Goal: Transaction & Acquisition: Purchase product/service

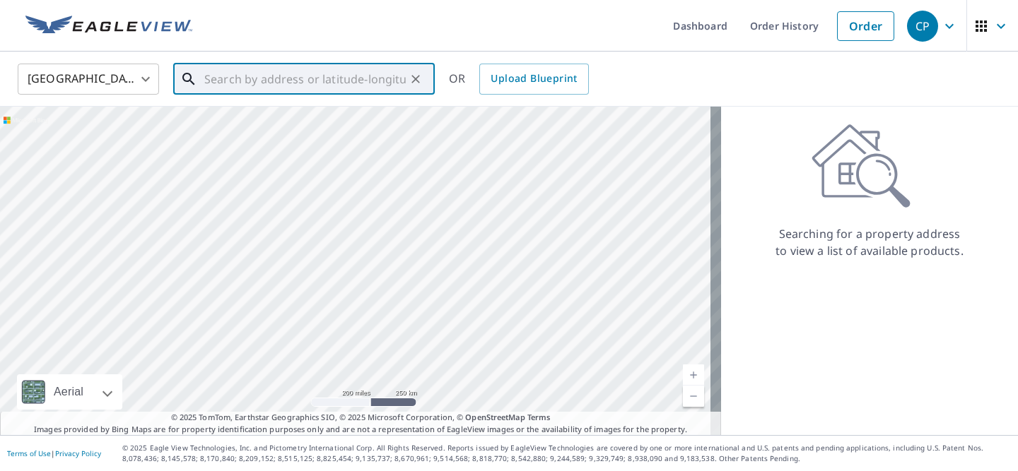
click at [354, 68] on input "text" at bounding box center [304, 79] width 201 height 40
paste input "[STREET_ADDRESS][US_STATE]"
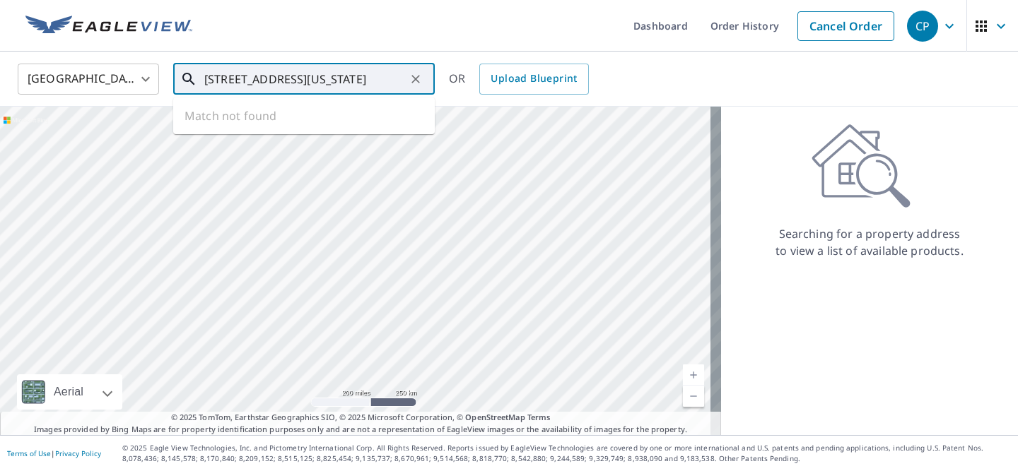
drag, startPoint x: 265, startPoint y: 79, endPoint x: 454, endPoint y: 89, distance: 189.7
click at [454, 89] on div "United States [GEOGRAPHIC_DATA] ​ [STREET_ADDRESS][US_STATE] ​ Match not found …" at bounding box center [504, 78] width 994 height 33
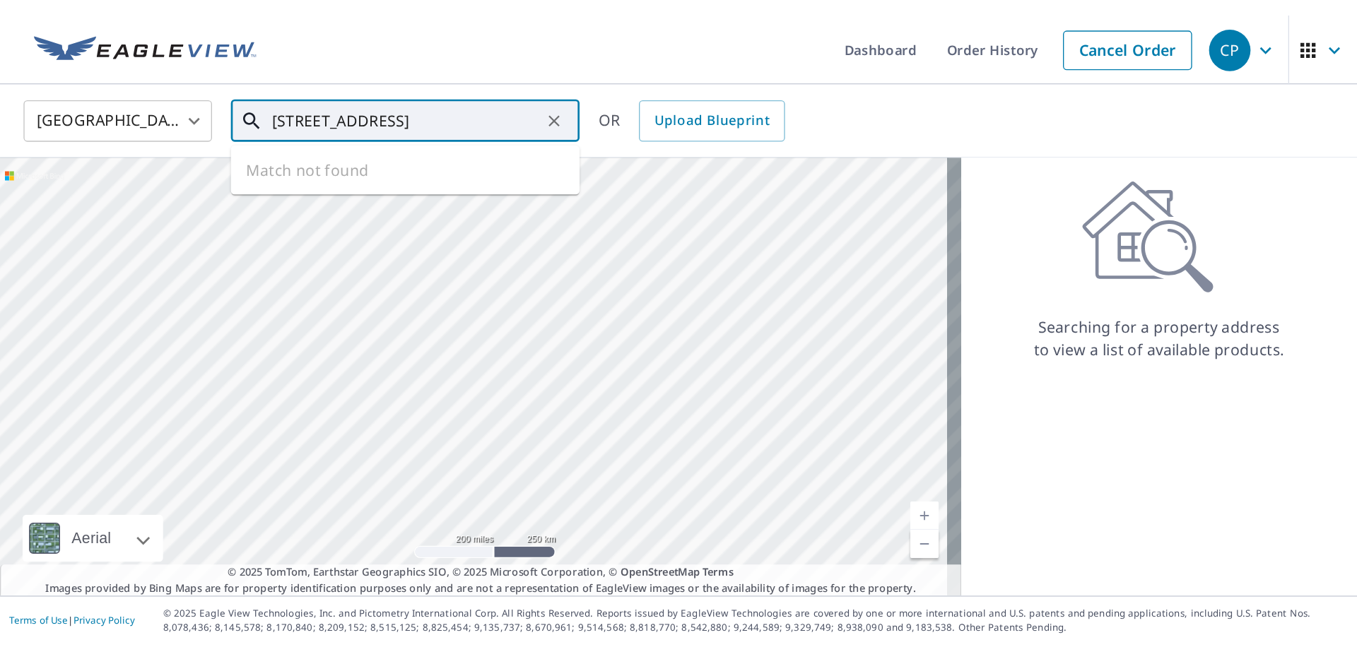
scroll to position [0, 0]
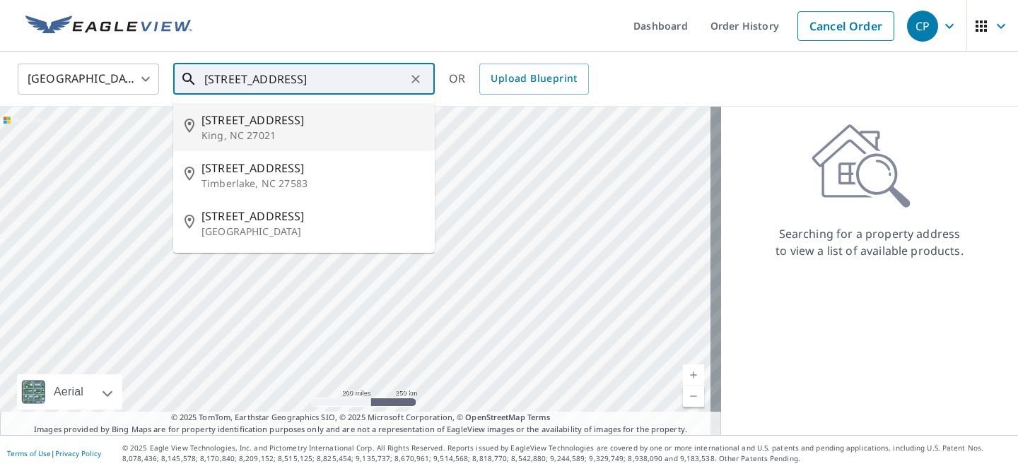
click at [327, 121] on span "[STREET_ADDRESS]" at bounding box center [312, 120] width 222 height 17
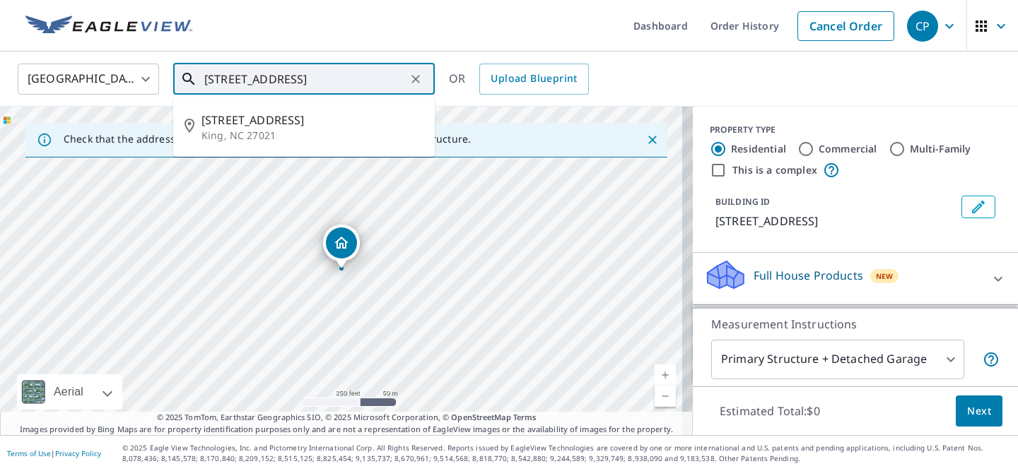
drag, startPoint x: 224, startPoint y: 78, endPoint x: 165, endPoint y: 74, distance: 59.5
click at [165, 74] on div "United States [GEOGRAPHIC_DATA] ​ [STREET_ADDRESS] ​ [STREET_ADDRESS] OR Upload…" at bounding box center [504, 78] width 994 height 33
type input "[STREET_ADDRESS]"
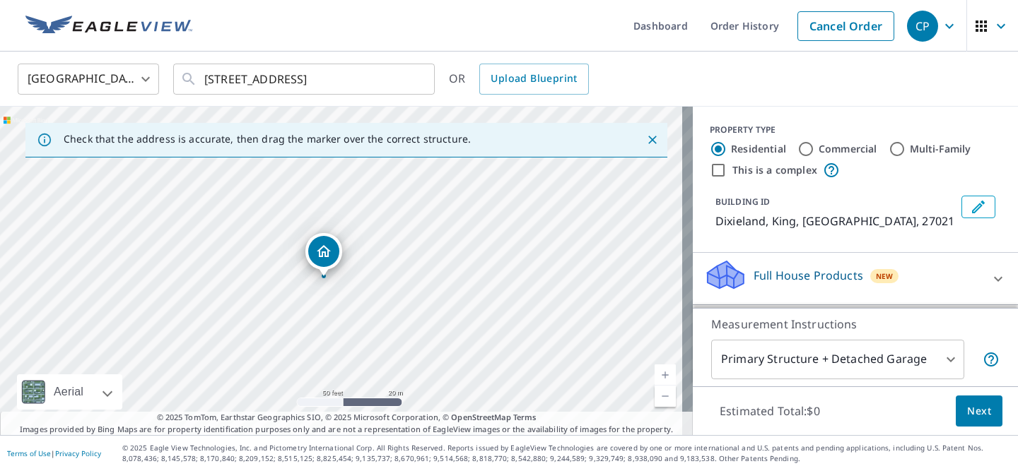
drag, startPoint x: 290, startPoint y: 329, endPoint x: 316, endPoint y: 223, distance: 108.5
click at [316, 223] on div "[GEOGRAPHIC_DATA]" at bounding box center [346, 271] width 693 height 329
drag, startPoint x: 209, startPoint y: 303, endPoint x: 307, endPoint y: 217, distance: 130.3
click at [307, 217] on div "[GEOGRAPHIC_DATA]" at bounding box center [346, 271] width 693 height 329
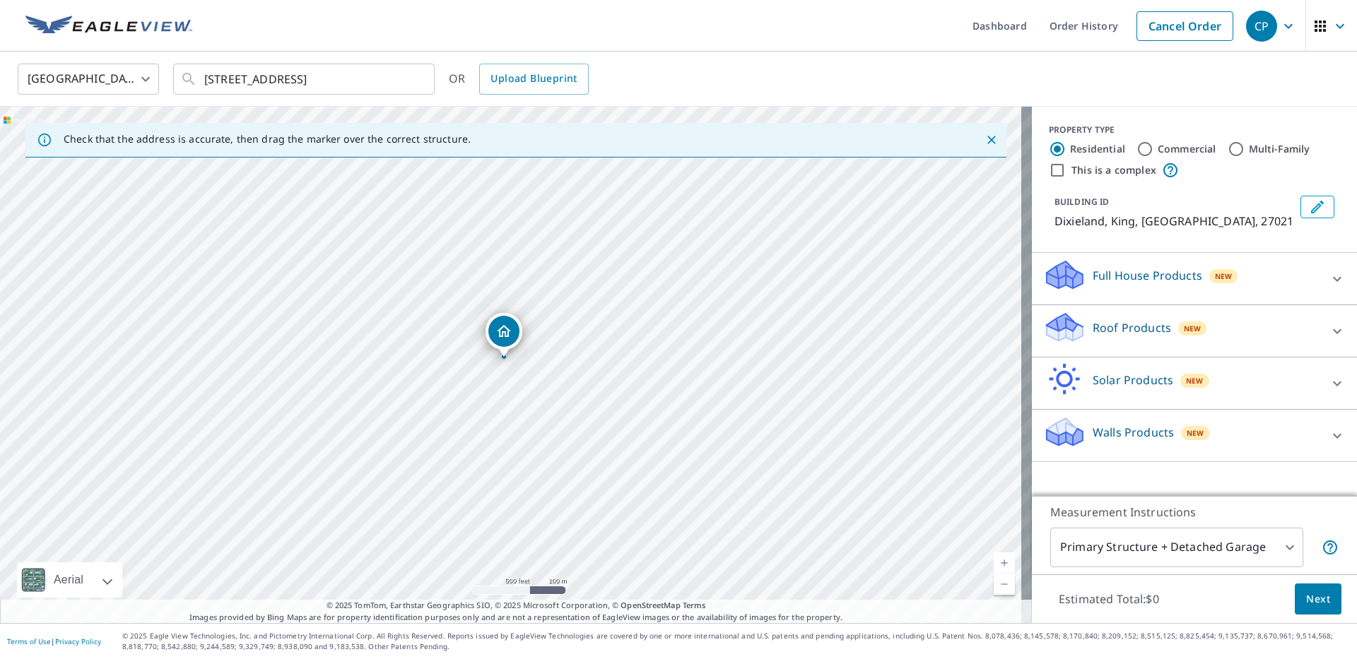
drag, startPoint x: 279, startPoint y: 413, endPoint x: 459, endPoint y: 373, distance: 184.7
click at [459, 373] on div "[GEOGRAPHIC_DATA]" at bounding box center [516, 365] width 1032 height 517
drag, startPoint x: 633, startPoint y: 368, endPoint x: 542, endPoint y: 386, distance: 92.3
click at [542, 386] on div "[GEOGRAPHIC_DATA]" at bounding box center [516, 365] width 1032 height 517
drag, startPoint x: 915, startPoint y: 203, endPoint x: 658, endPoint y: 298, distance: 274.4
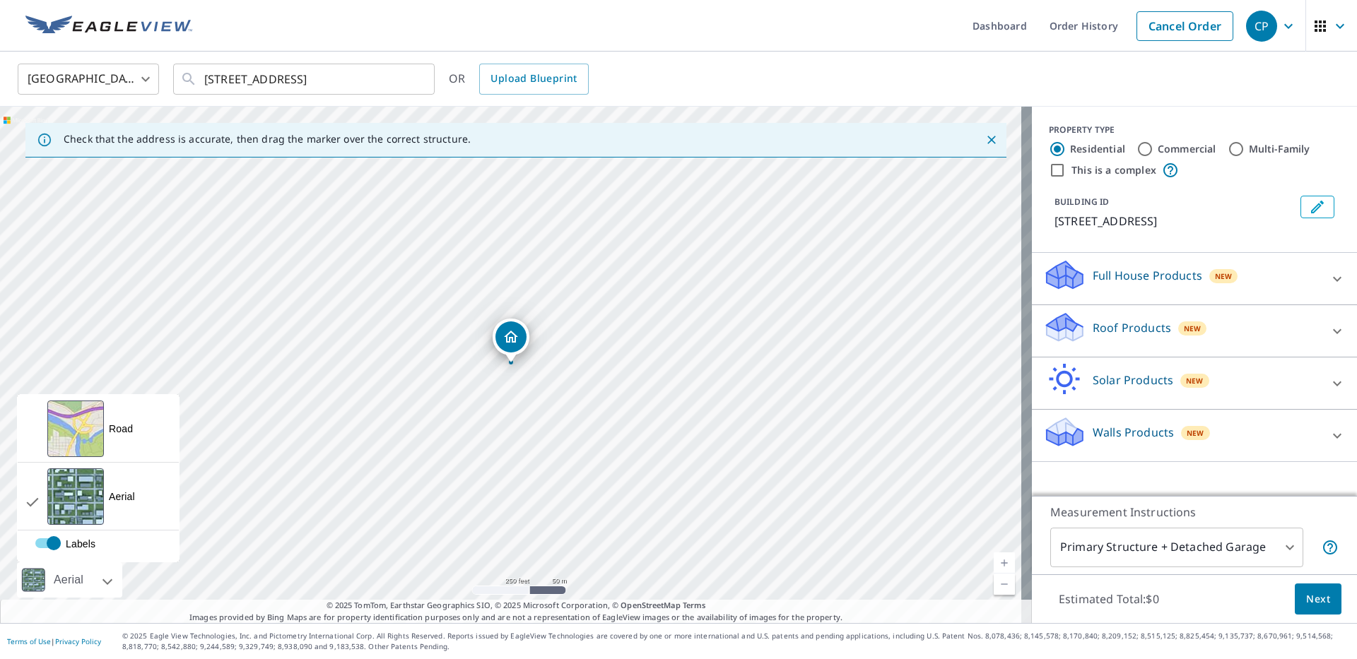
click at [90, 471] on div at bounding box center [92, 580] width 8 height 35
click at [113, 433] on div "Road" at bounding box center [121, 429] width 24 height 14
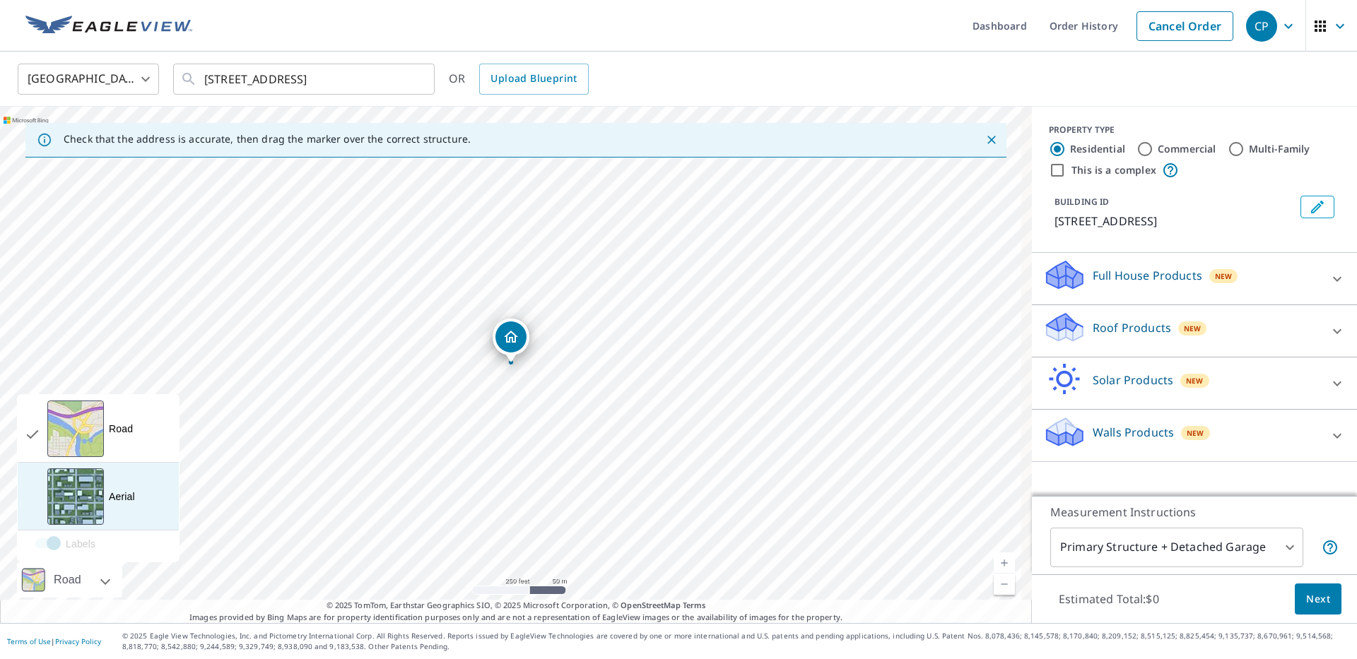
click at [117, 471] on div "Aerial" at bounding box center [122, 497] width 26 height 14
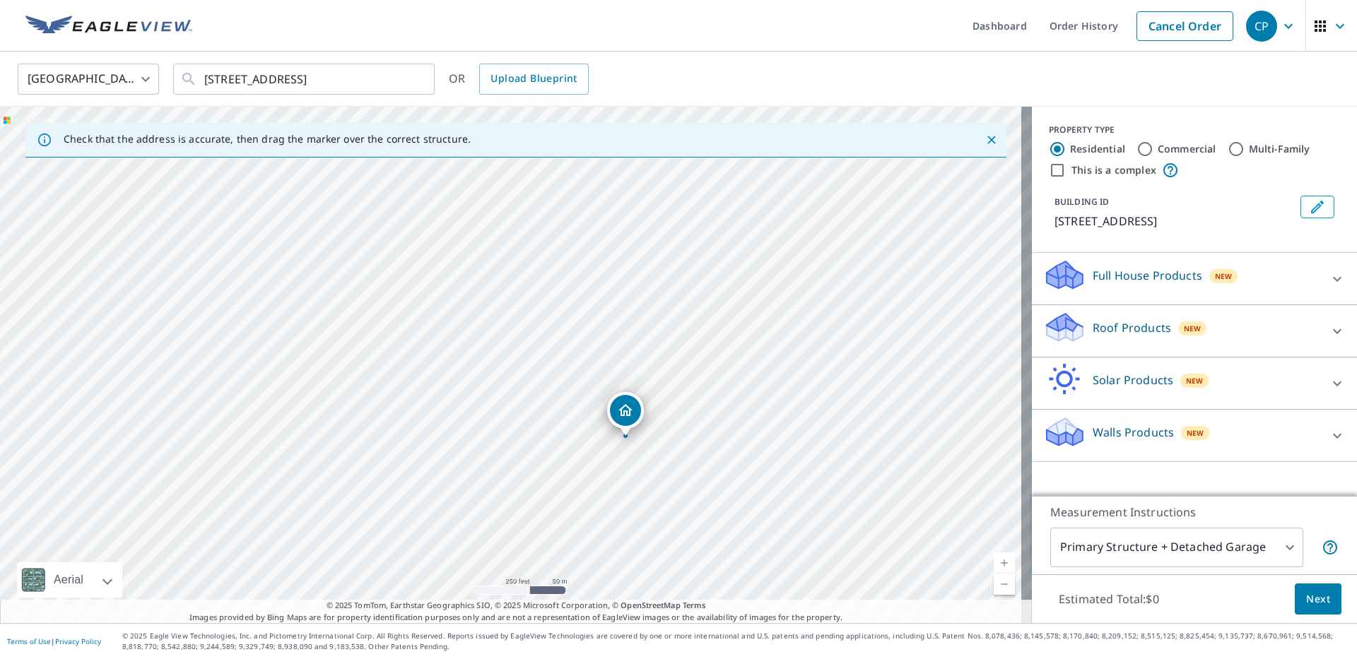
drag, startPoint x: 280, startPoint y: 462, endPoint x: 370, endPoint y: 522, distance: 108.4
click at [370, 471] on div "[STREET_ADDRESS][PERSON_NAME]" at bounding box center [516, 365] width 1032 height 517
drag, startPoint x: 690, startPoint y: 375, endPoint x: 771, endPoint y: 233, distance: 164.3
click at [771, 233] on div "[STREET_ADDRESS][PERSON_NAME]" at bounding box center [516, 365] width 1032 height 517
drag, startPoint x: 515, startPoint y: 262, endPoint x: 515, endPoint y: 422, distance: 160.4
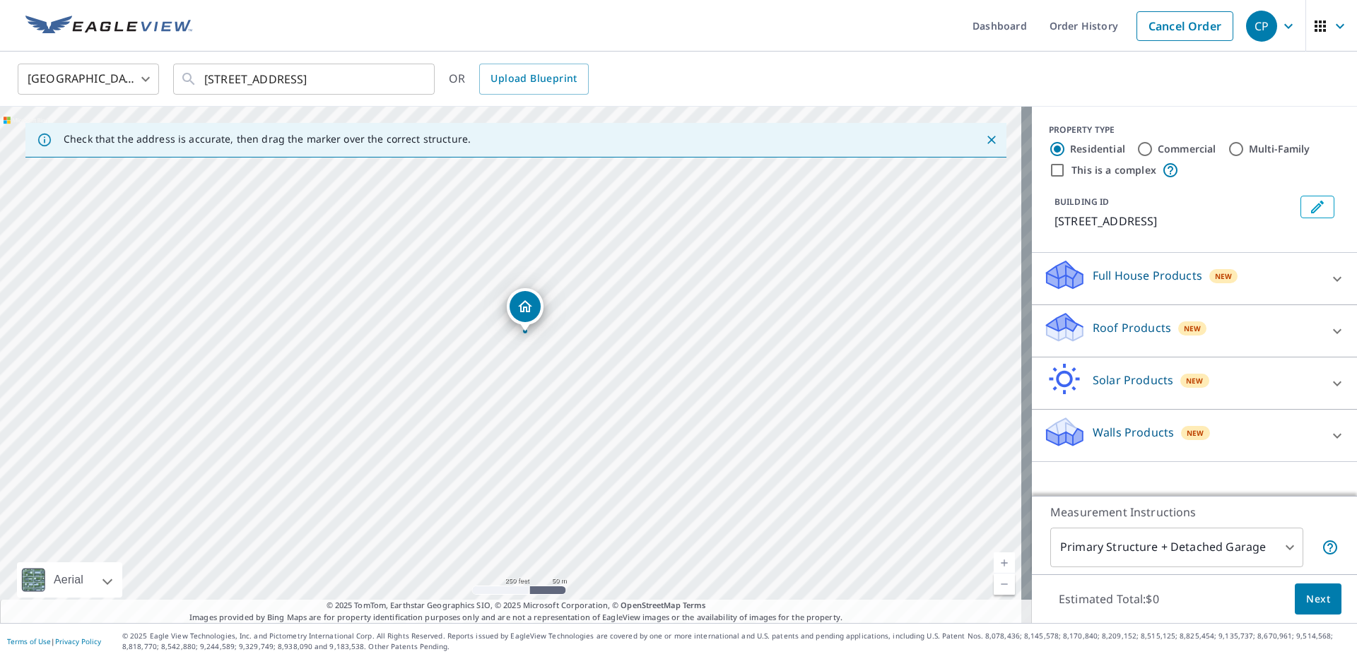
click at [515, 422] on div "[STREET_ADDRESS][PERSON_NAME]" at bounding box center [516, 365] width 1032 height 517
drag, startPoint x: 518, startPoint y: 296, endPoint x: 517, endPoint y: 278, distance: 18.4
click at [1017, 372] on p "Solar Products" at bounding box center [1133, 380] width 81 height 17
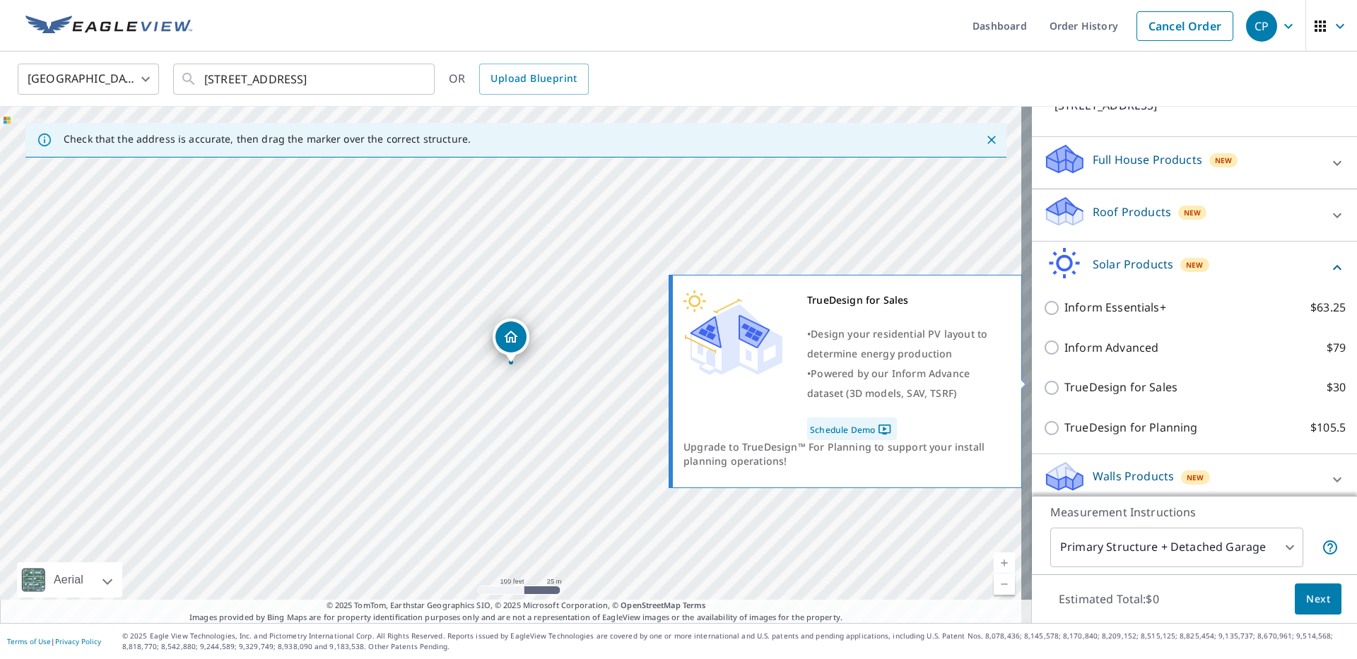
scroll to position [128, 0]
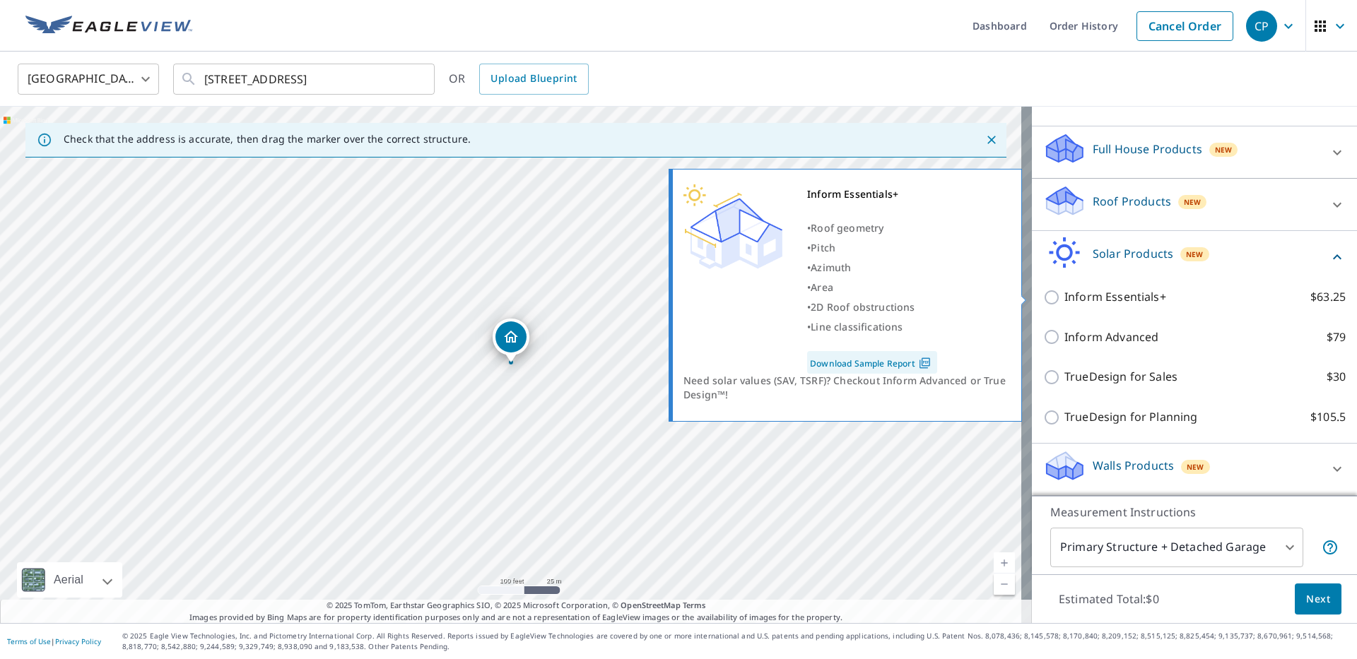
click at [1017, 298] on p "Inform Essentials+" at bounding box center [1115, 297] width 102 height 18
click at [1017, 298] on input "Inform Essentials+ $63.25" at bounding box center [1053, 297] width 21 height 17
checkbox input "true"
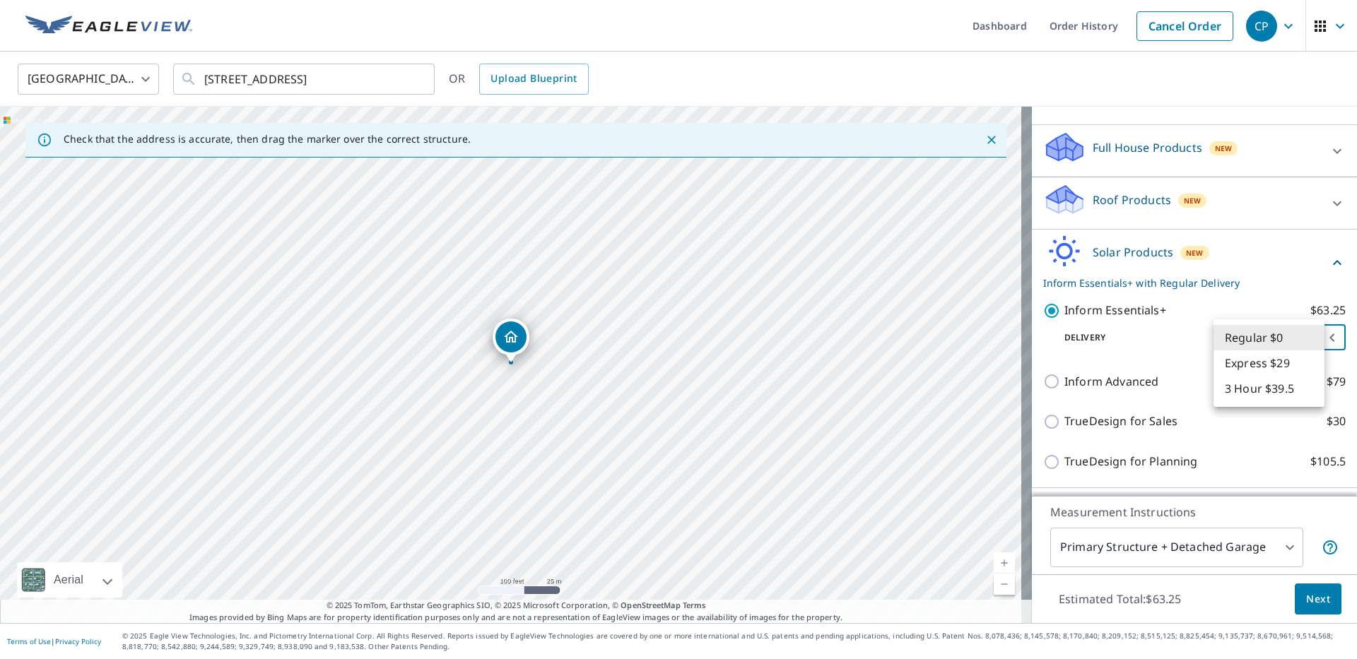
click at [1017, 347] on body "CP CP Dashboard Order History Cancel Order CP [GEOGRAPHIC_DATA] [GEOGRAPHIC_DAT…" at bounding box center [678, 329] width 1357 height 659
click at [1017, 347] on li "Regular $0" at bounding box center [1269, 337] width 111 height 25
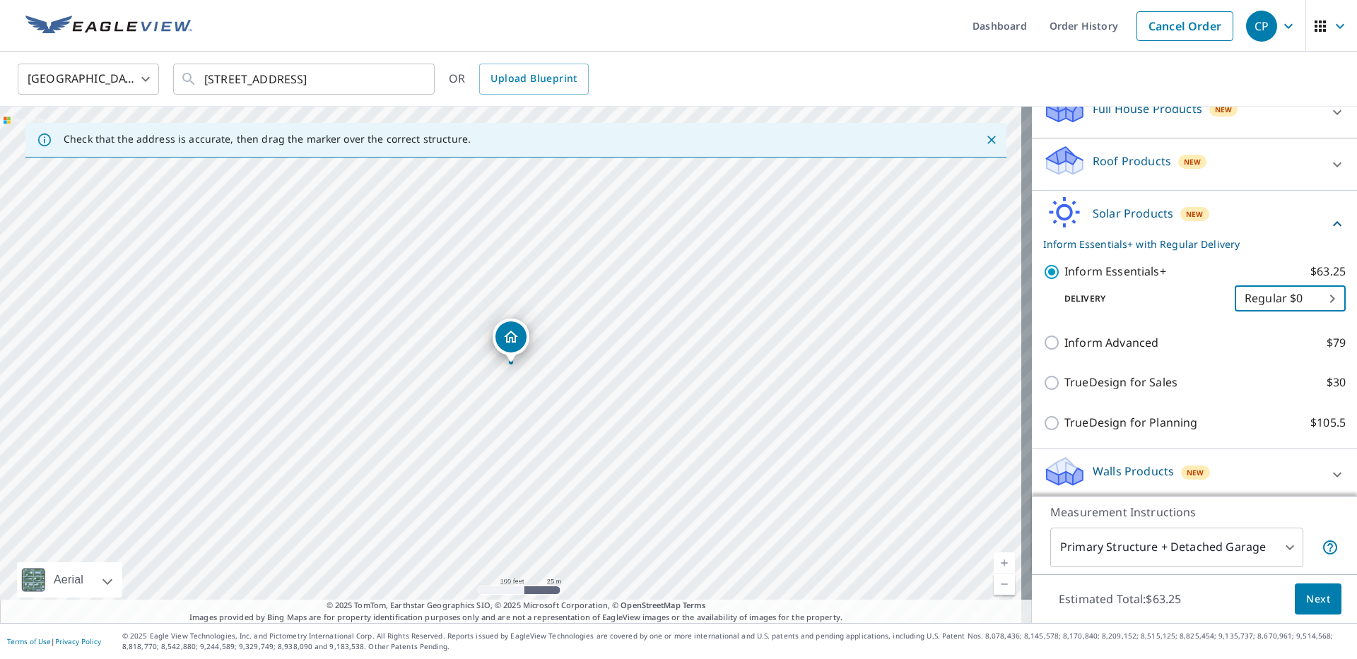
scroll to position [174, 0]
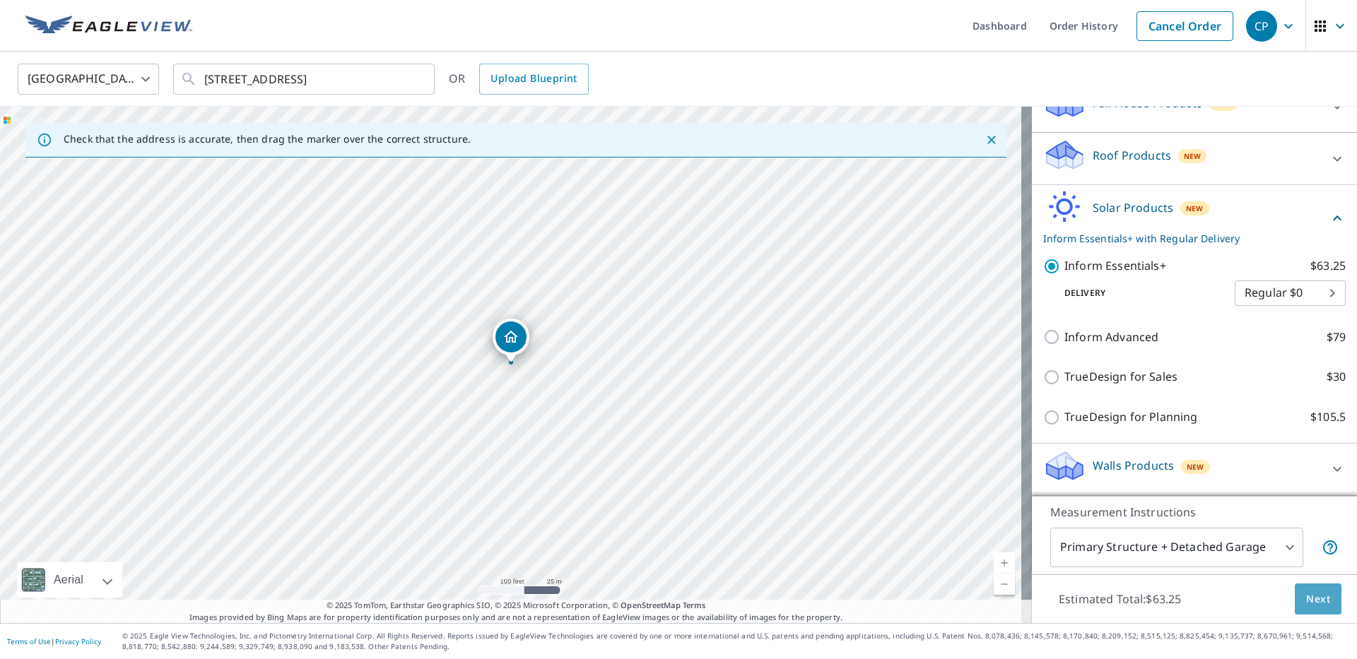
click at [1017, 471] on span "Next" at bounding box center [1318, 600] width 24 height 18
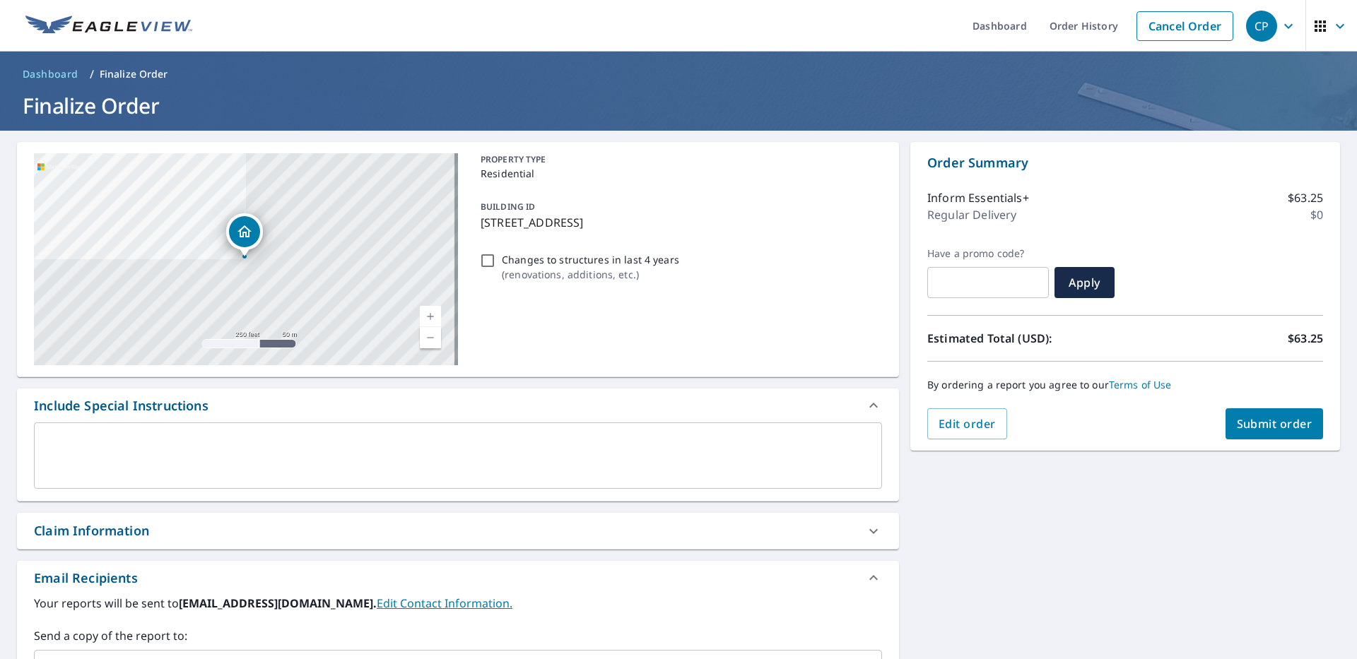
click at [500, 452] on textarea at bounding box center [458, 456] width 828 height 40
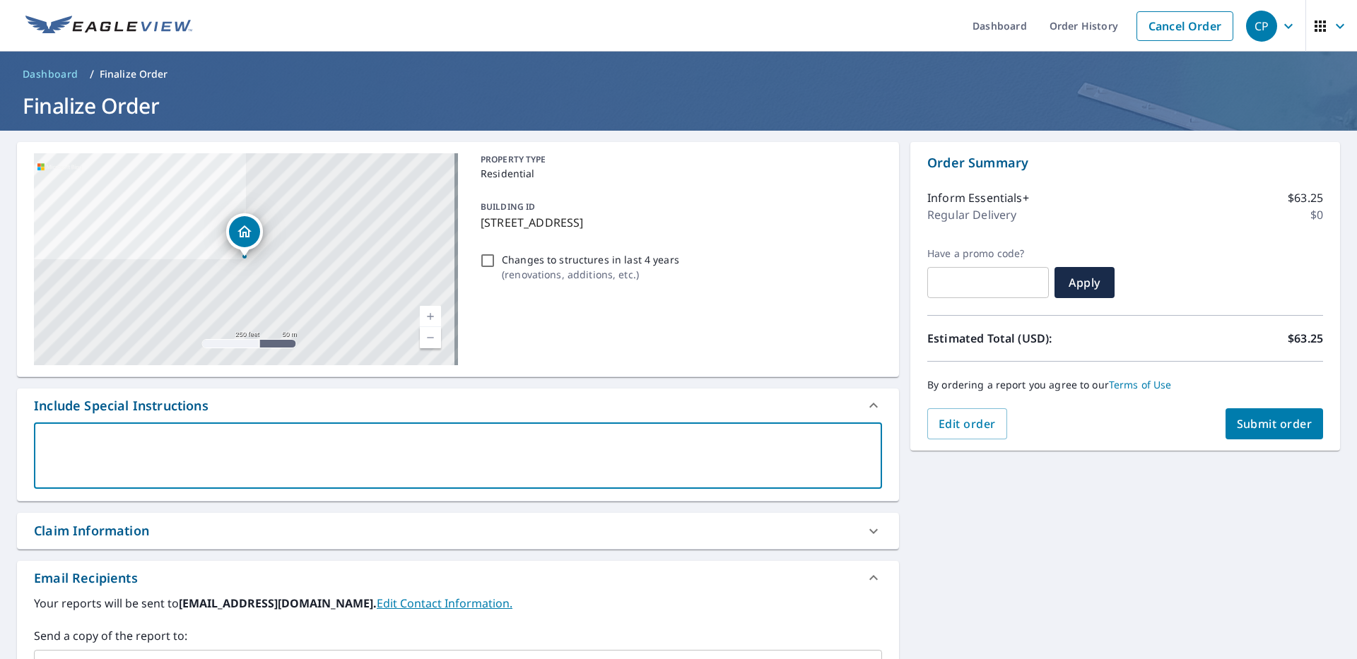
type textarea "N"
type textarea "x"
type textarea "Ne"
type textarea "x"
type textarea "New"
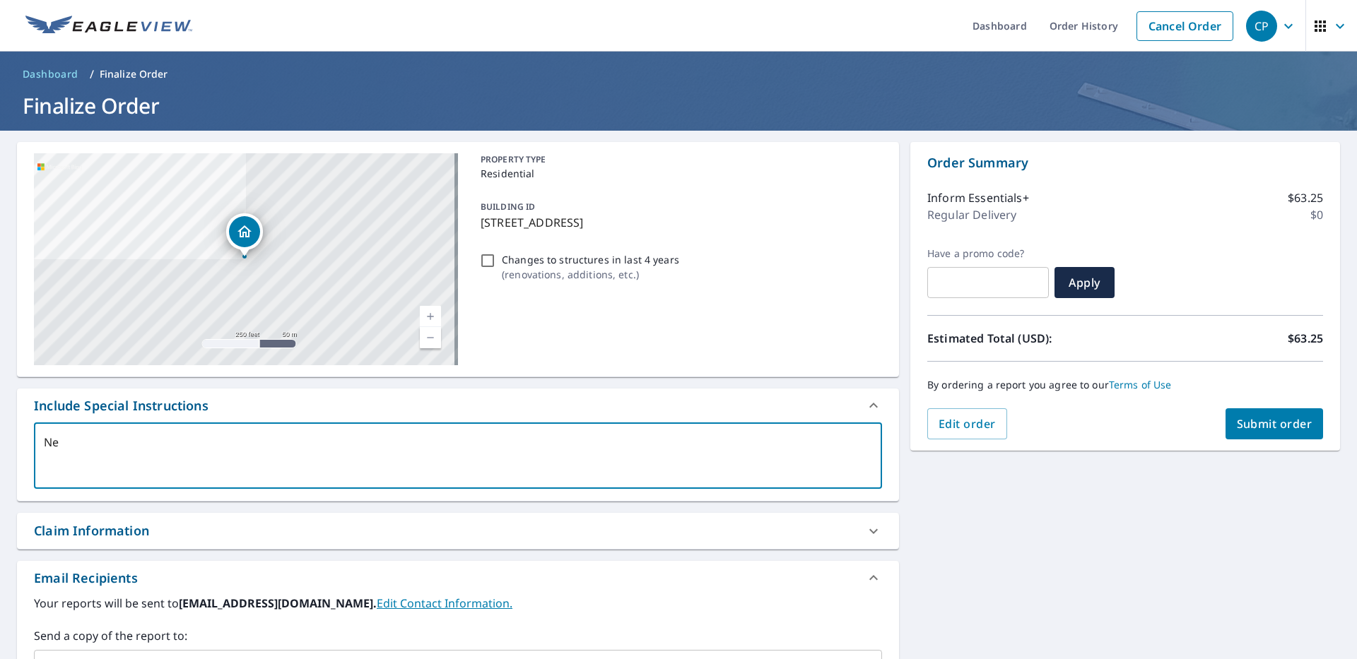
type textarea "x"
type textarea "New"
type textarea "x"
type textarea "New b"
type textarea "x"
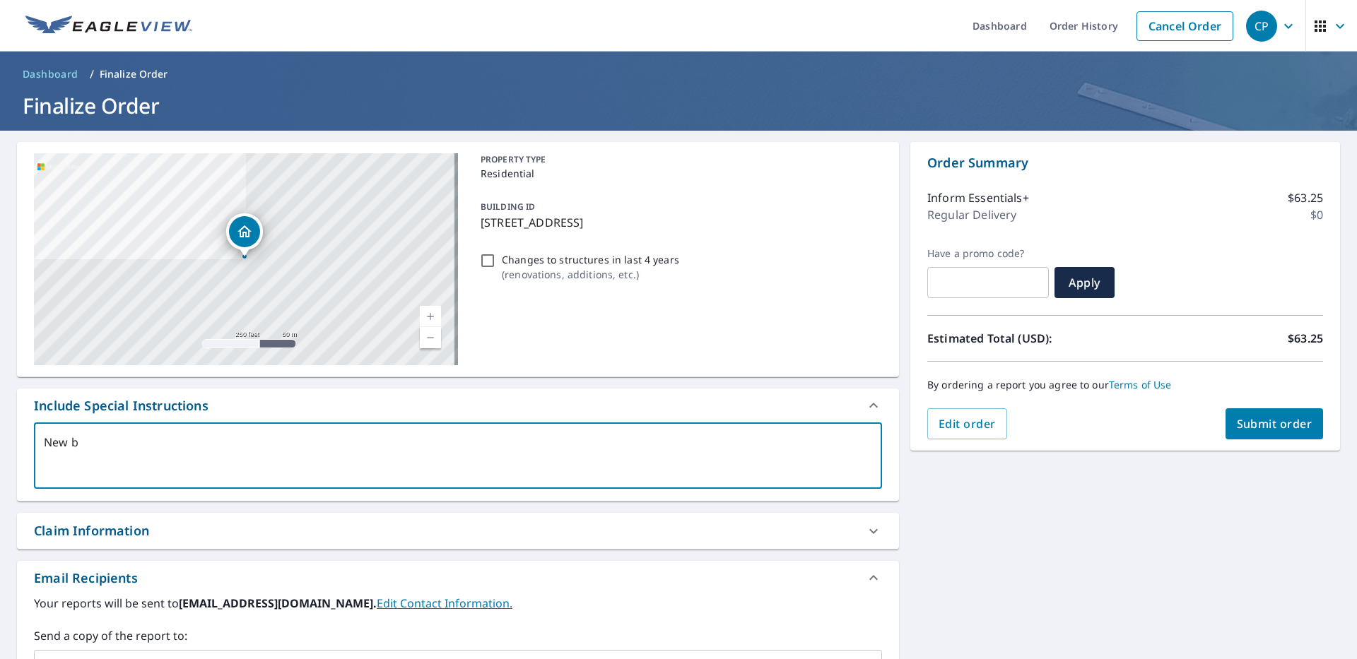
type textarea "New bu"
type textarea "x"
type textarea "New [PERSON_NAME]"
type textarea "x"
type textarea "New buil"
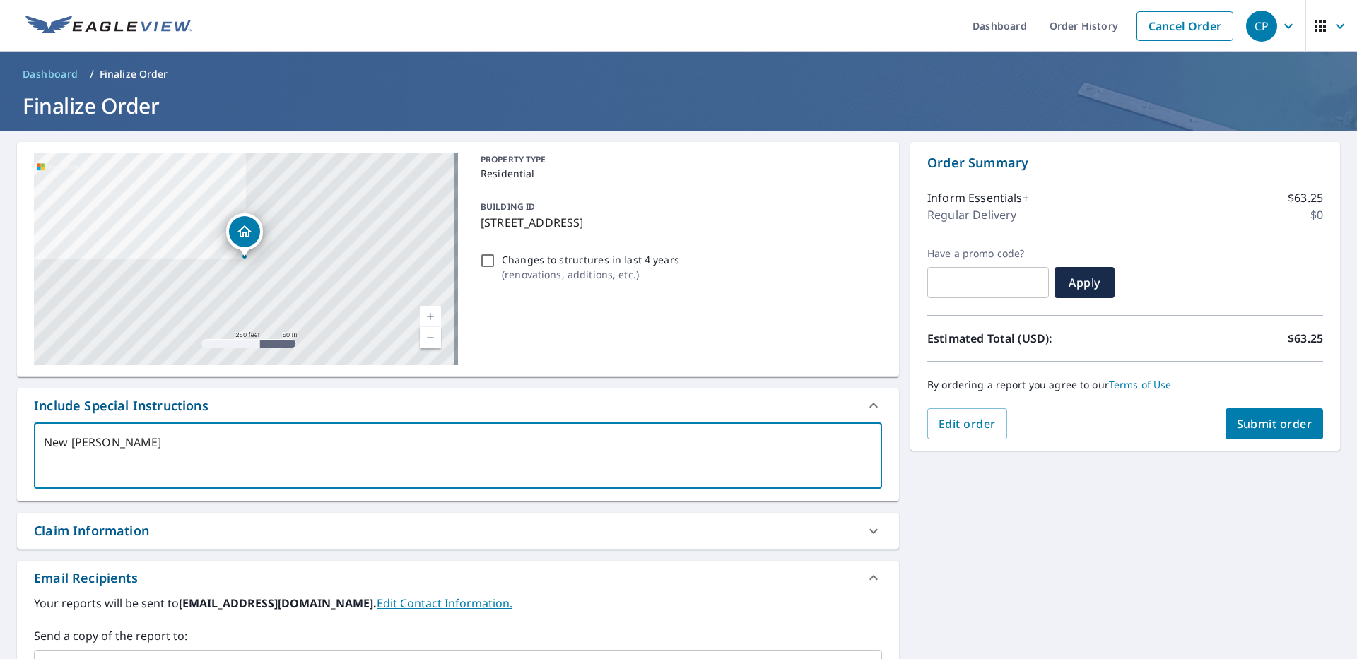
type textarea "x"
type textarea "New build"
type textarea "x"
type textarea "New build"
type textarea "x"
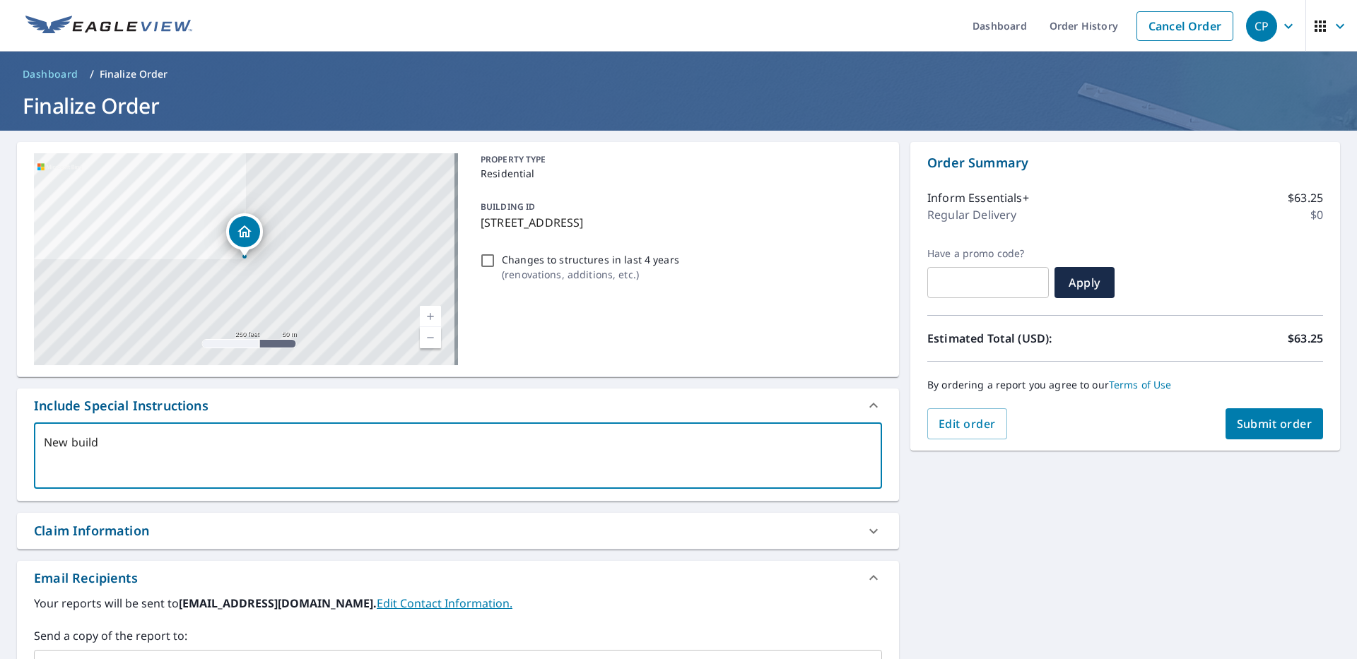
type textarea "New build h"
type textarea "x"
type textarea "New build ho"
type textarea "x"
type textarea "New build hom"
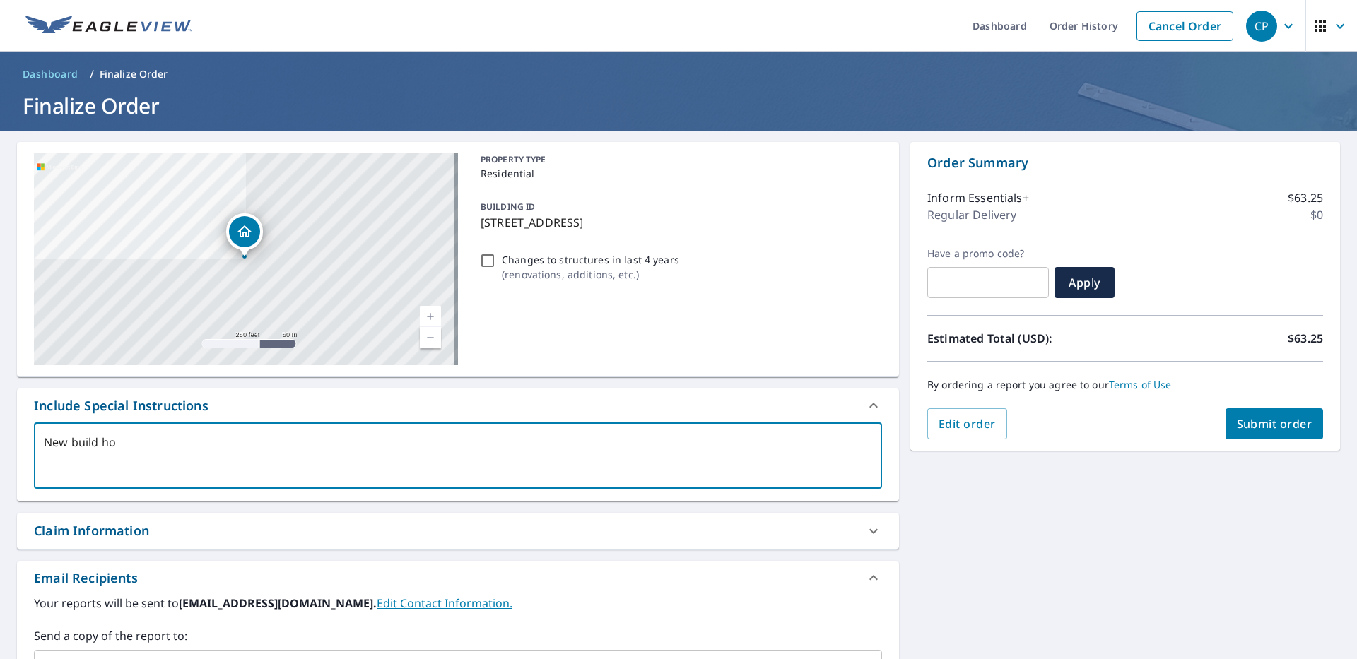
type textarea "x"
type textarea "New build home"
type textarea "x"
type textarea "New build home"
type textarea "x"
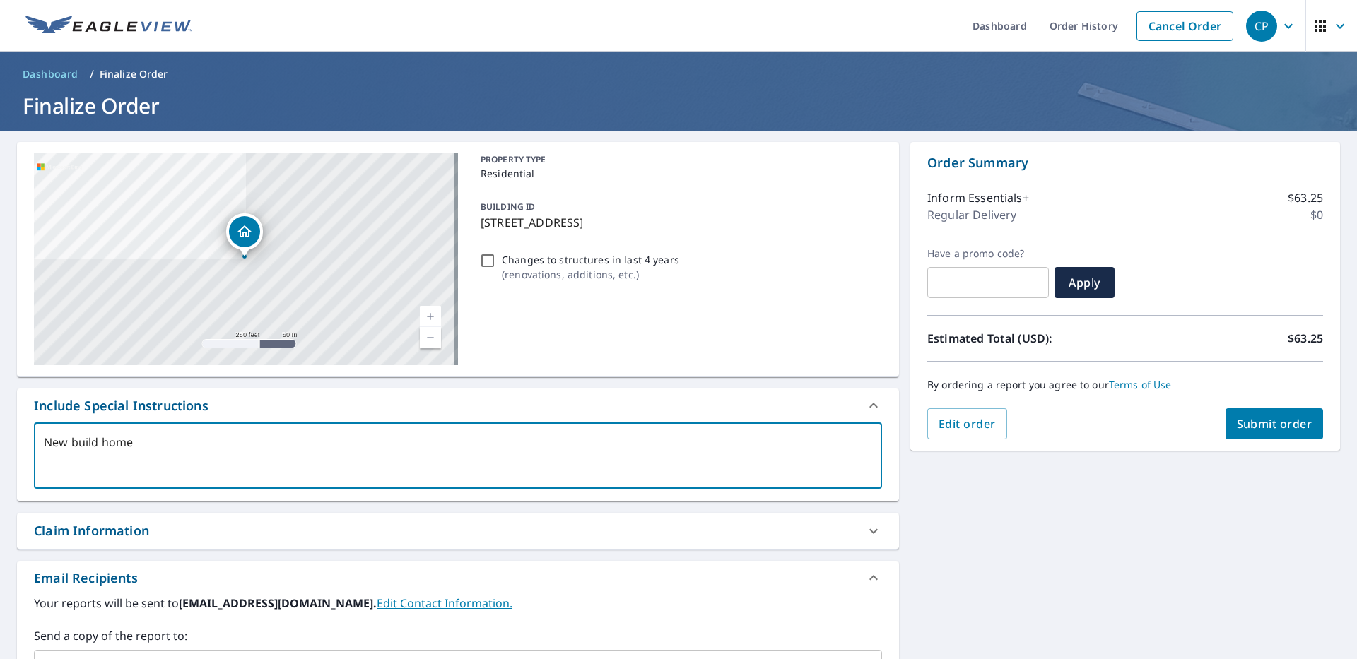
type textarea "New build home"
type textarea "x"
type textarea "New build hom"
type textarea "x"
type textarea "T"
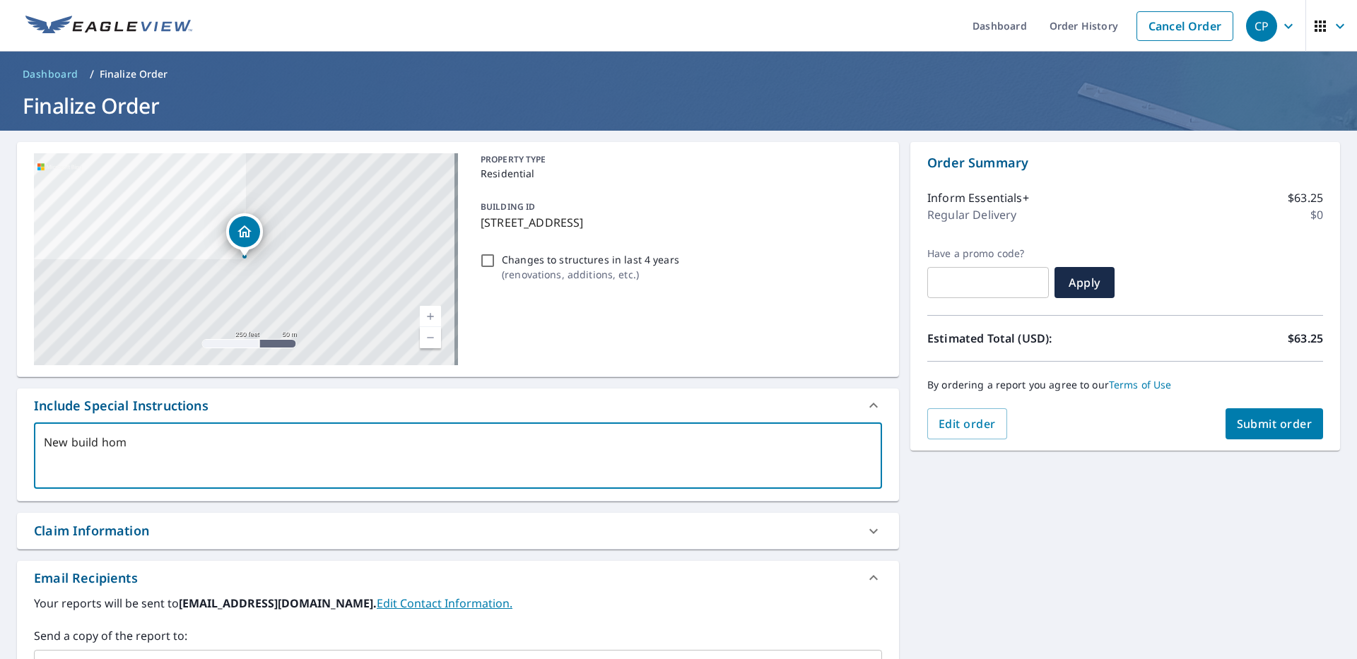
type textarea "x"
type textarea "TH"
type textarea "x"
type textarea "THi"
type textarea "x"
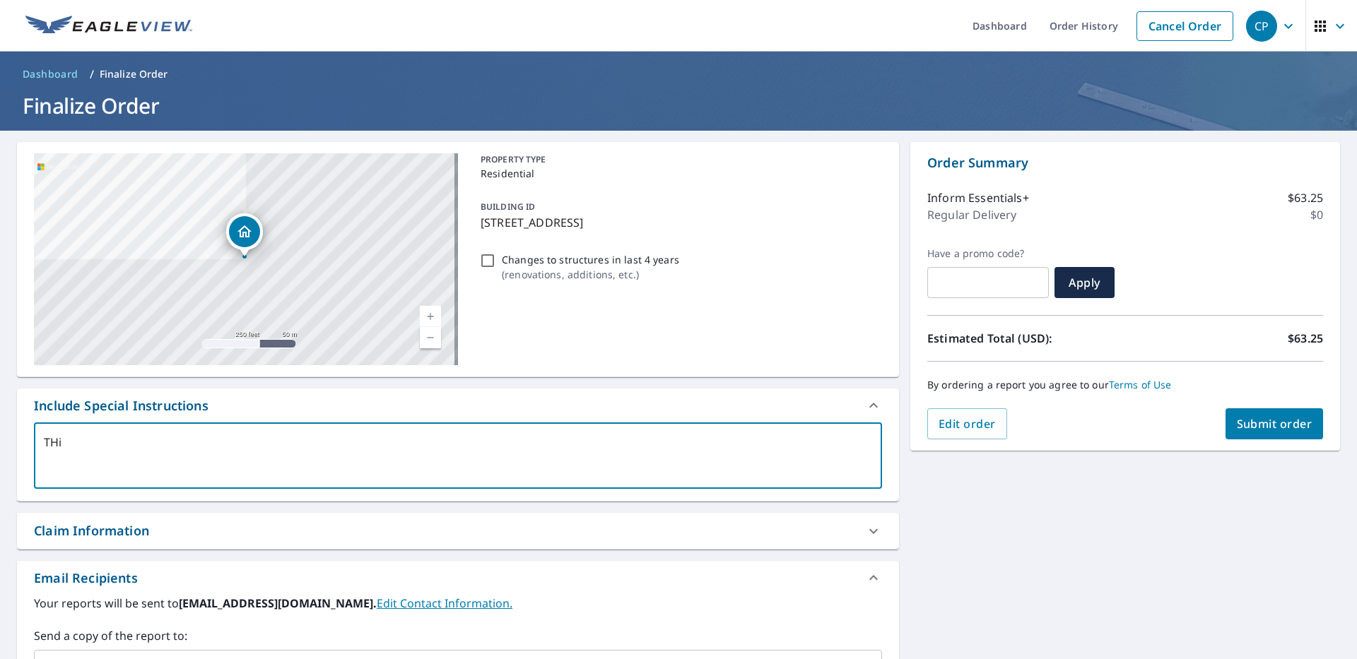
type textarea "THis"
type textarea "x"
type textarea "THis"
type textarea "x"
type textarea "THis i"
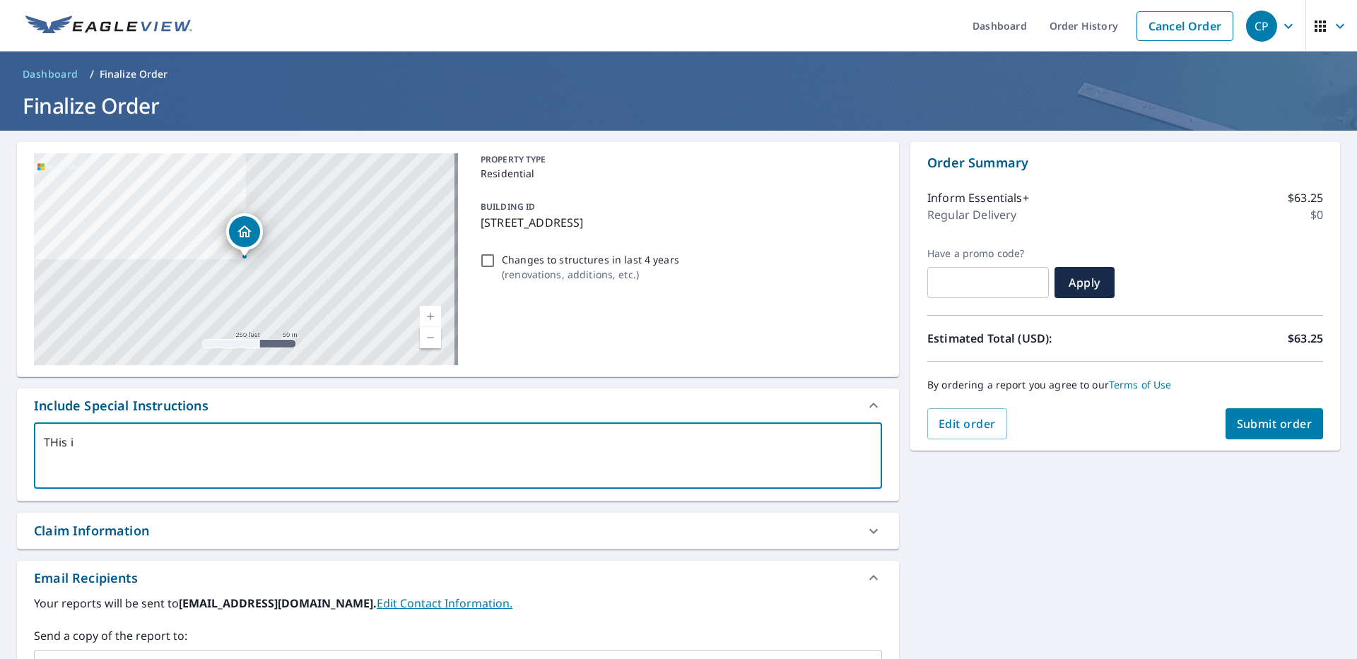
type textarea "x"
type textarea "THis"
type textarea "x"
type textarea "THis"
type textarea "x"
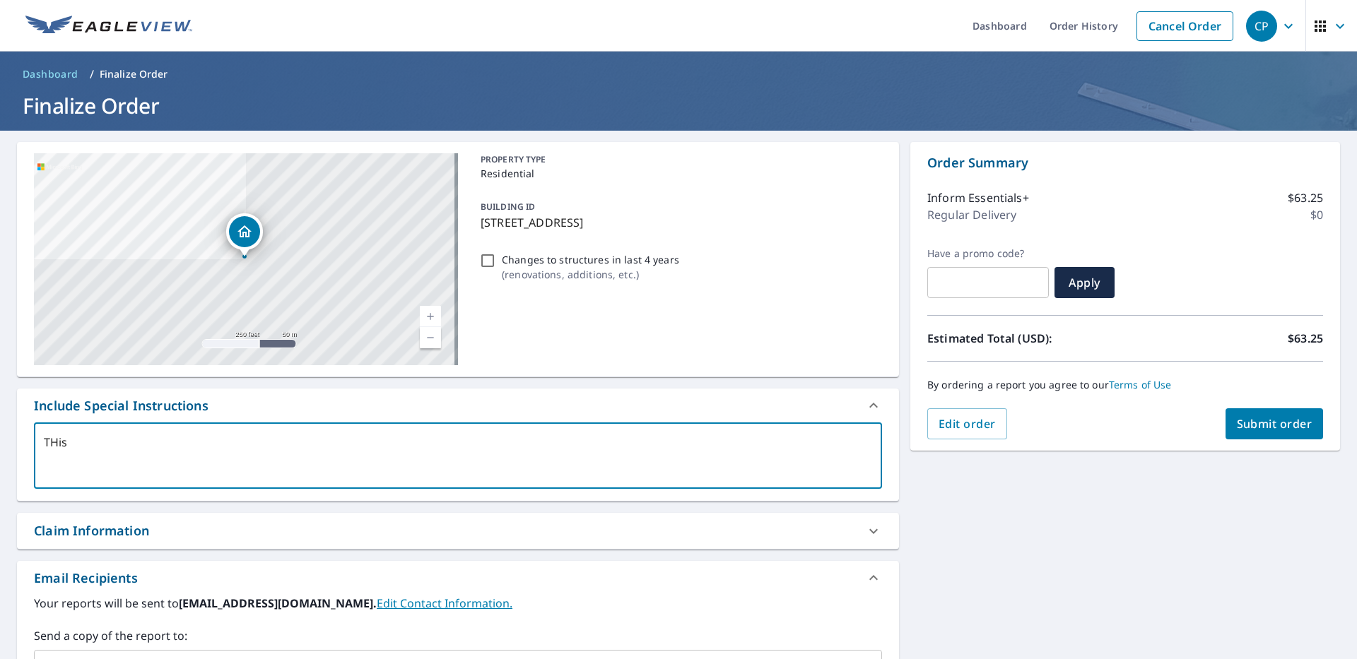
type textarea "THi"
type textarea "x"
type textarea "TH"
type textarea "x"
type textarea "T"
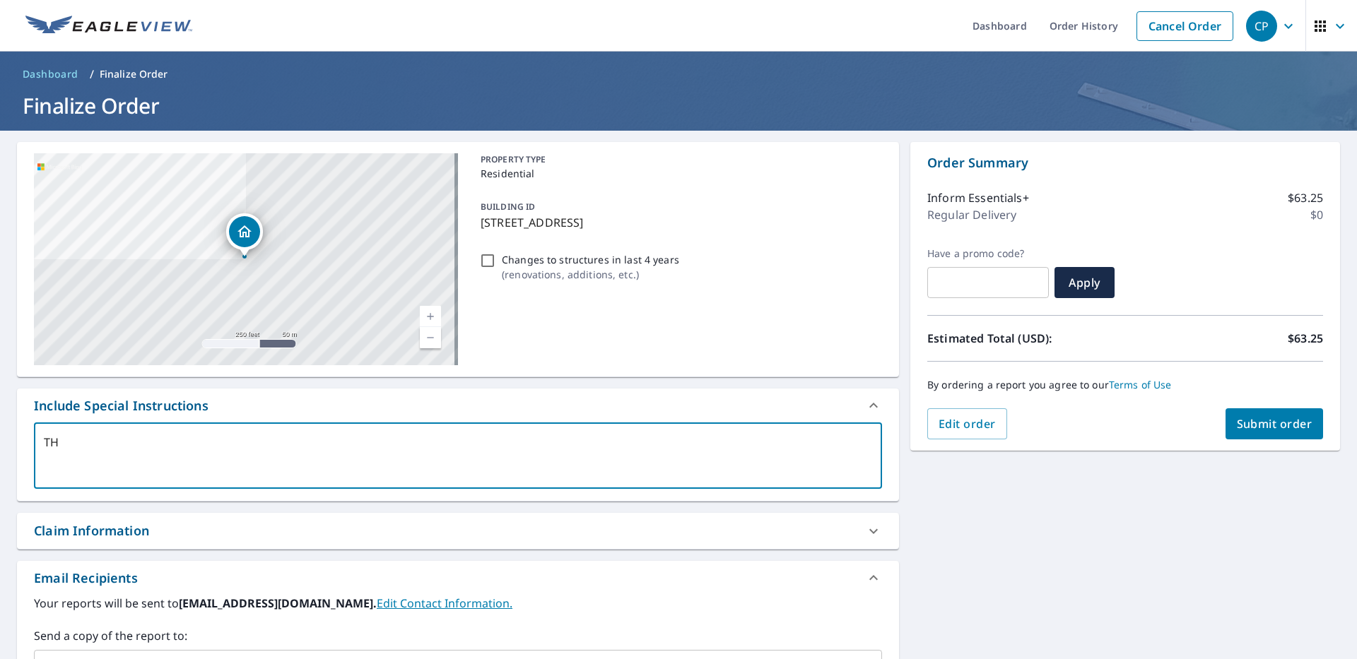
type textarea "x"
type textarea "h"
type textarea "x"
type textarea "T"
type textarea "x"
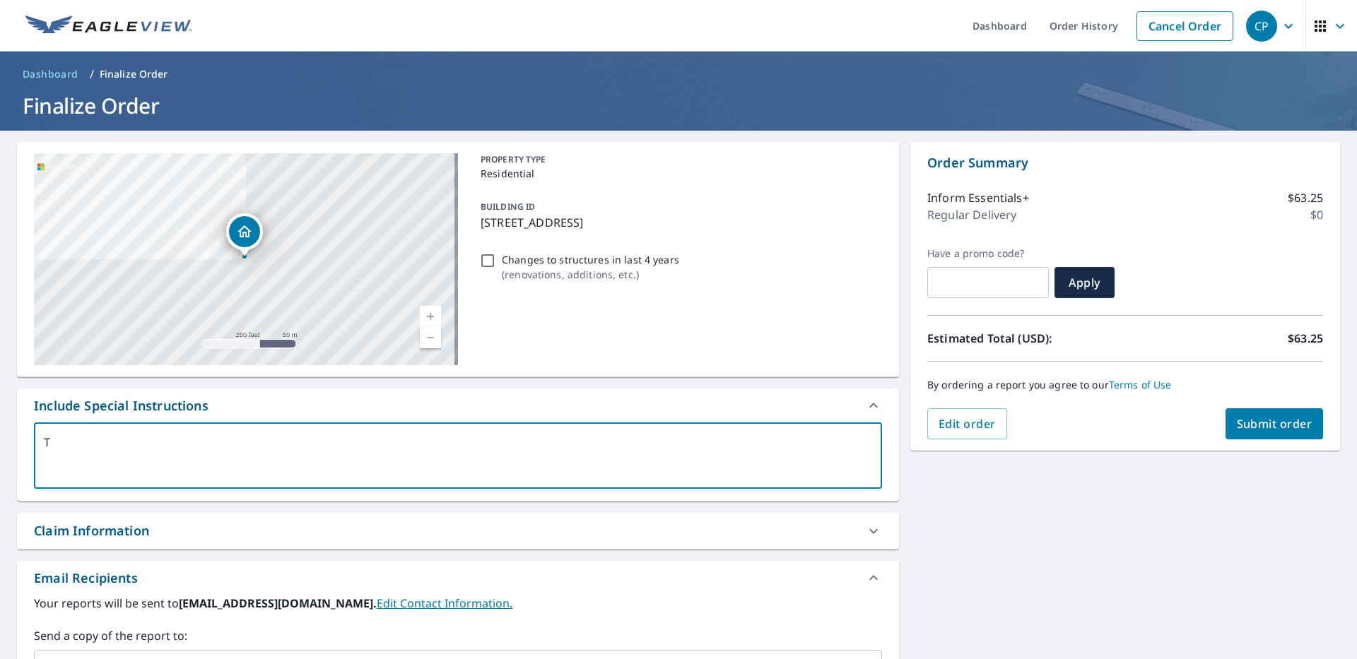
type textarea "Th"
type textarea "x"
type textarea "Thi"
type textarea "x"
type textarea "This"
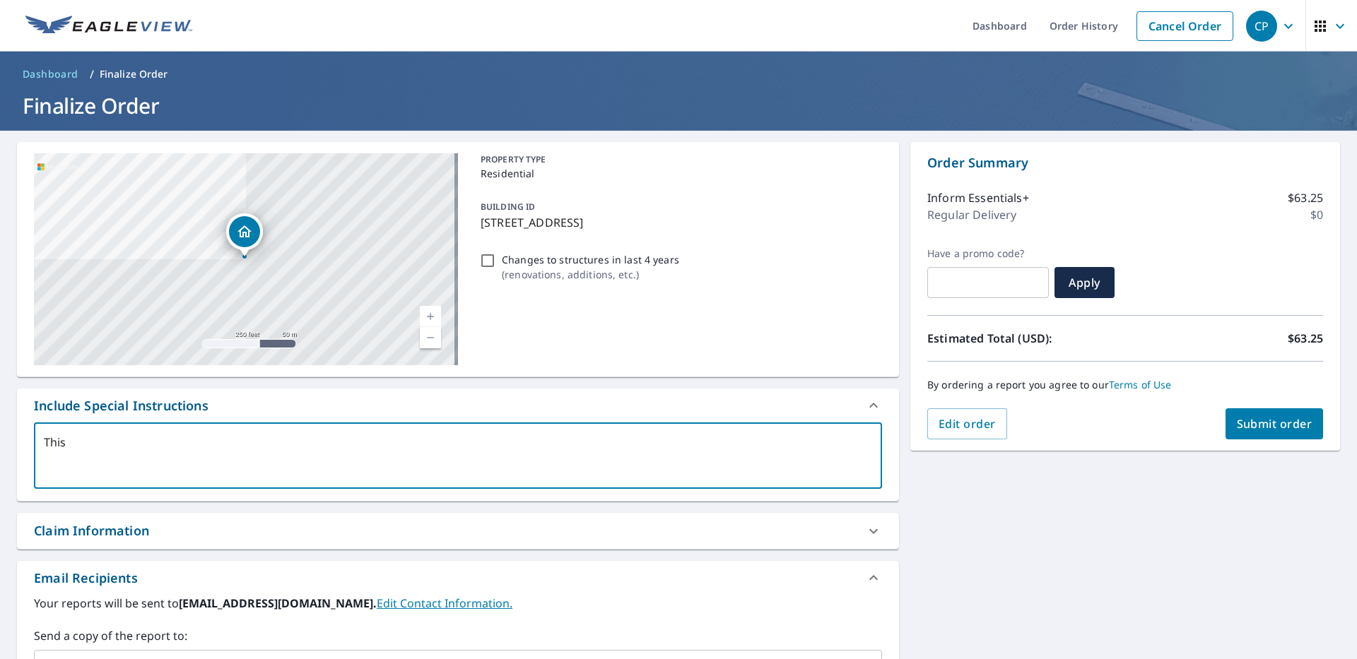
type textarea "x"
type textarea "This"
type textarea "x"
type textarea "This i"
type textarea "x"
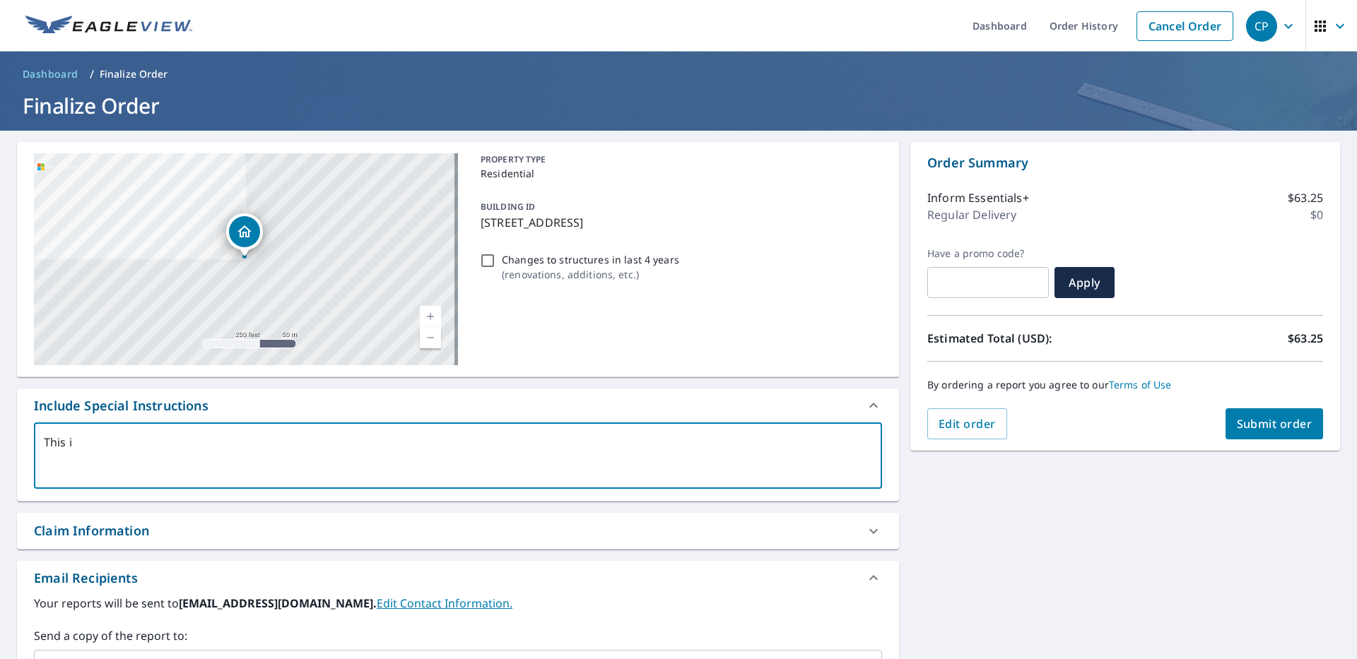
type textarea "This is"
type textarea "x"
type textarea "This is"
type textarea "x"
type textarea "This is a"
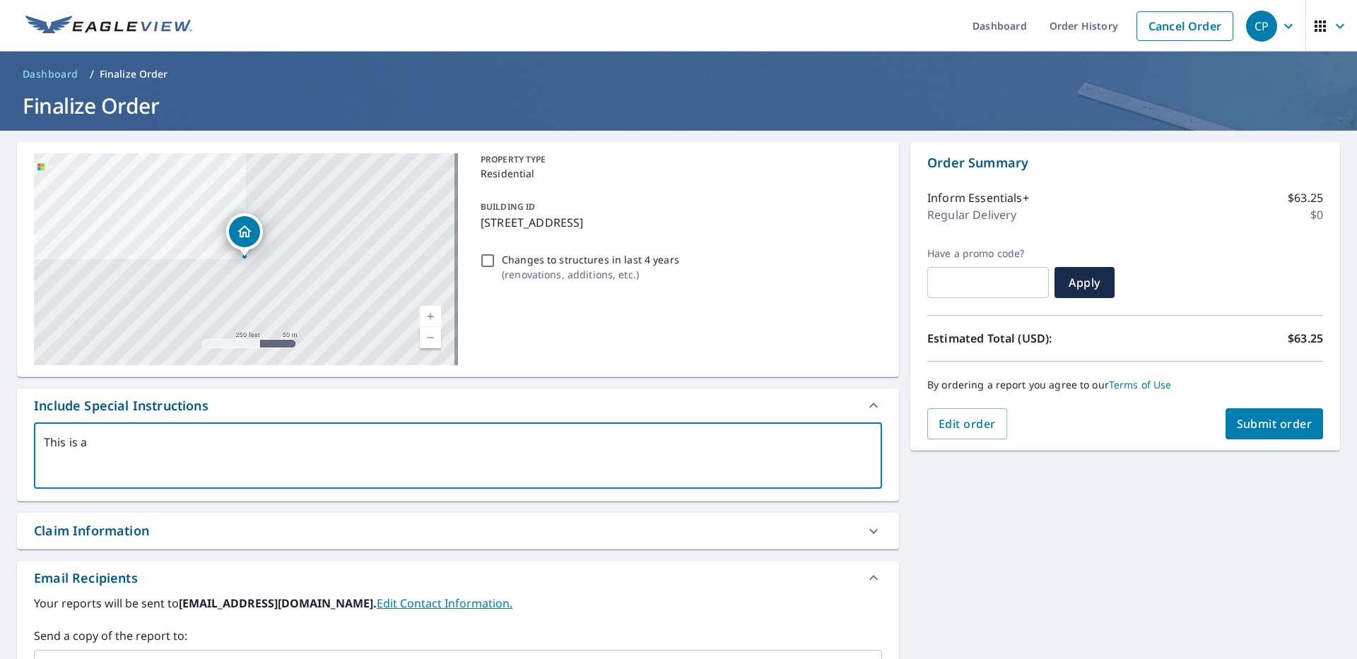
type textarea "x"
type textarea "This is a"
type textarea "x"
type textarea "This is a n"
type textarea "x"
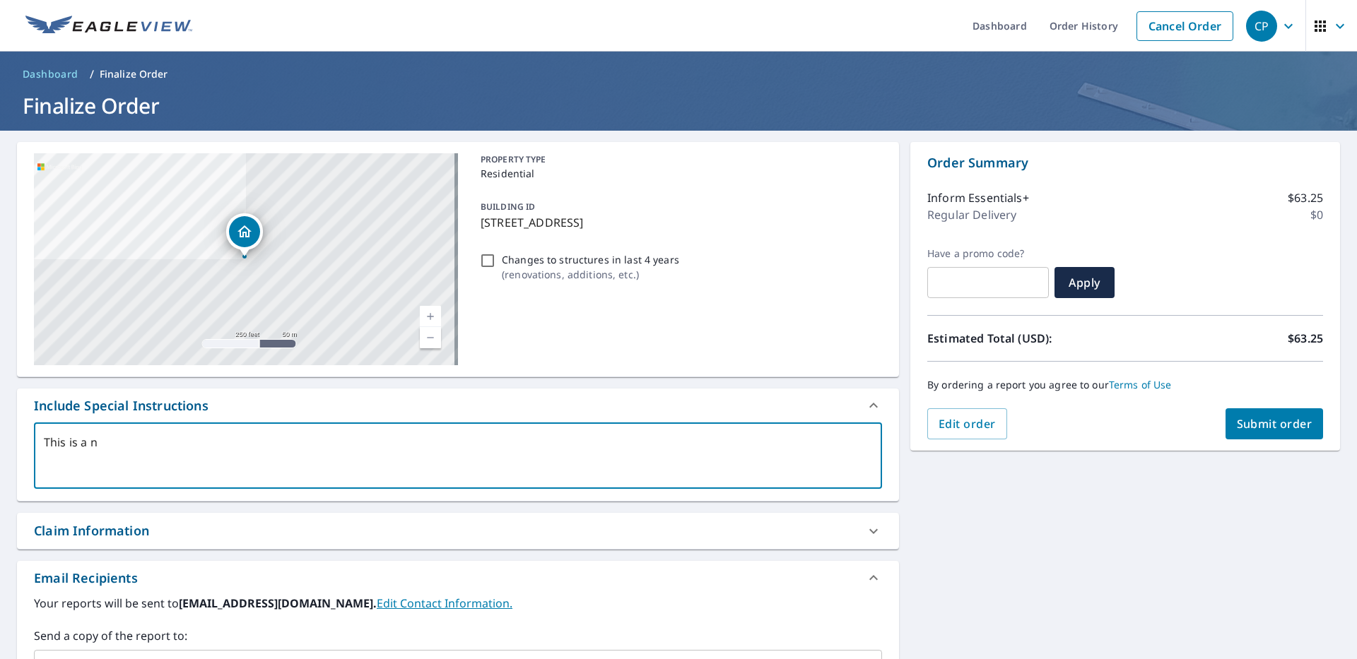
type textarea "This is a ne"
type textarea "x"
type textarea "This is a new"
type textarea "x"
type textarea "This is a new"
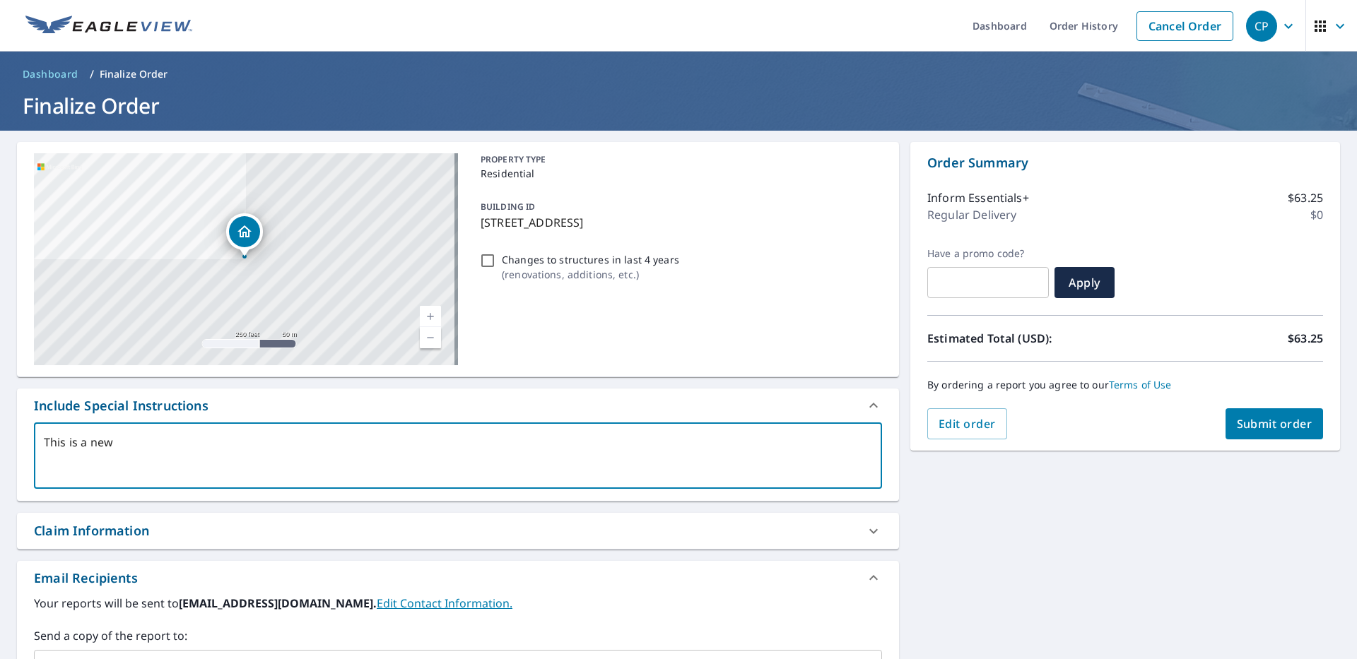
type textarea "x"
type textarea "This is a new b"
type textarea "x"
type textarea "This is a new bu"
type textarea "x"
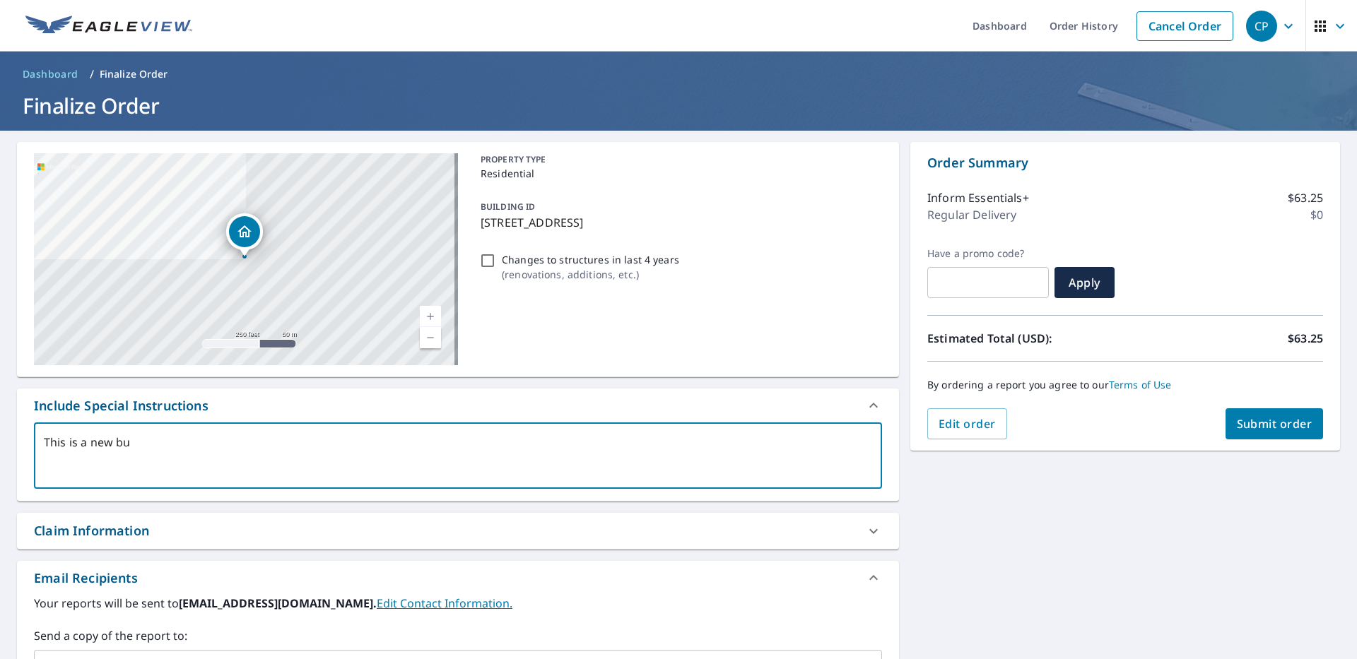
type textarea "This is a new [PERSON_NAME]"
type textarea "x"
type textarea "This is a new [PERSON_NAME];"
type textarea "x"
type textarea "This is a new [PERSON_NAME];d"
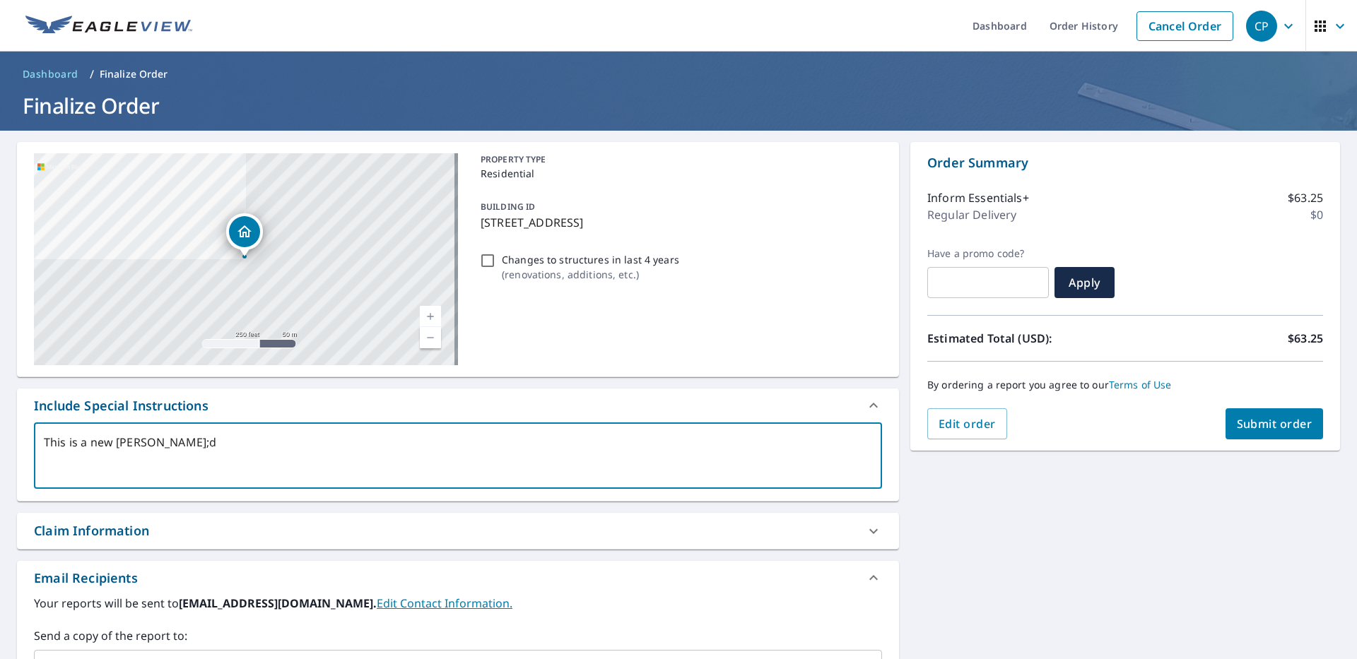
type textarea "x"
type textarea "This is a new [PERSON_NAME];"
type textarea "x"
type textarea "This is a new [PERSON_NAME]"
type textarea "x"
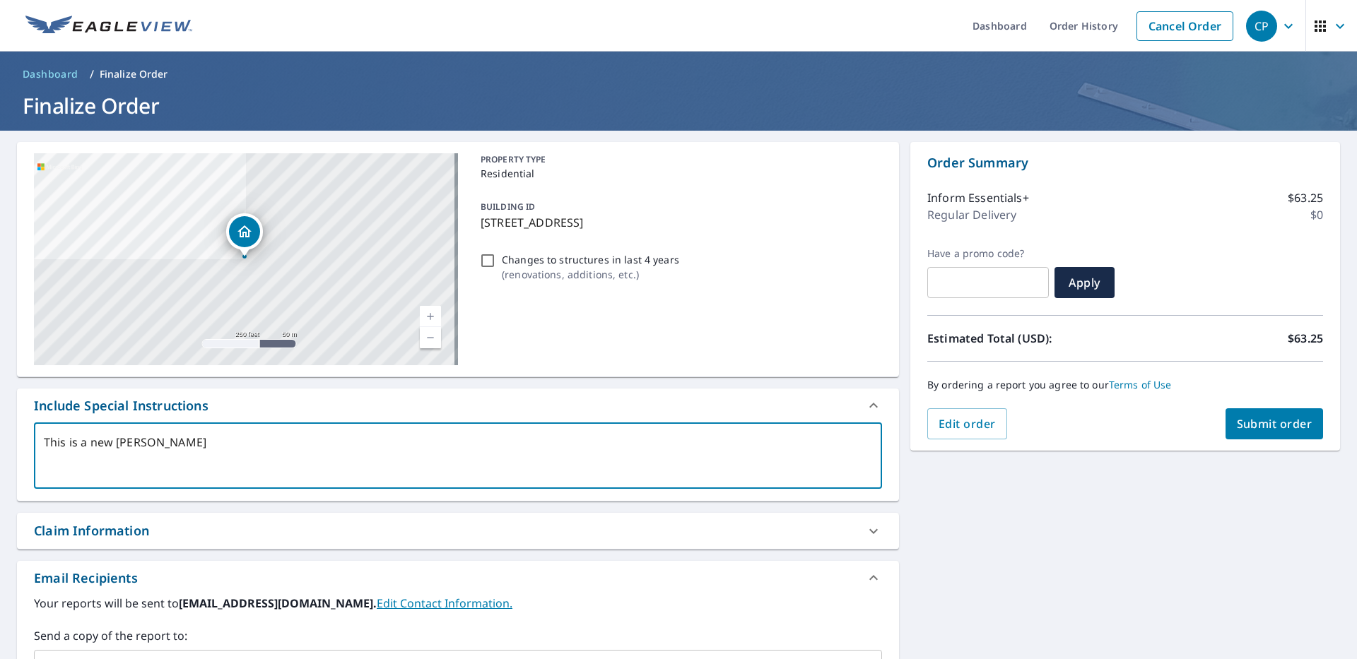
type textarea "This is a new buil"
type textarea "x"
type textarea "This is a new build"
type textarea "x"
type textarea "This is a new build"
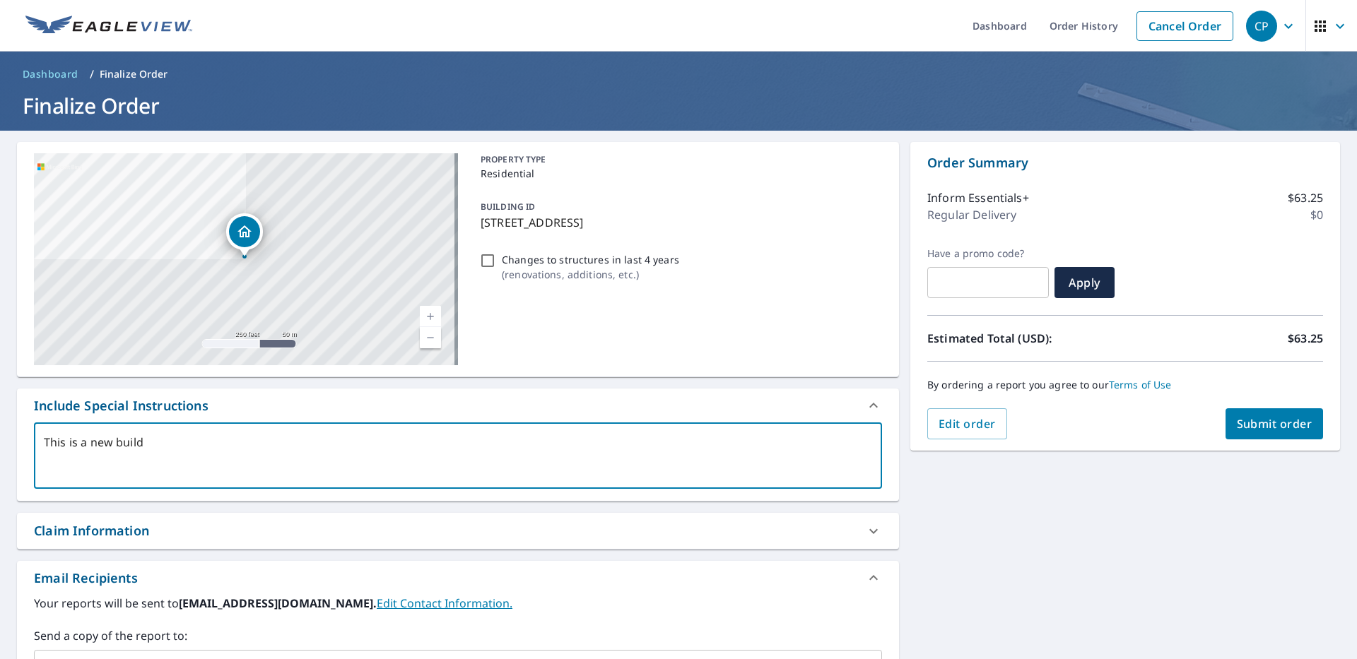
type textarea "x"
type textarea "This is a new build o"
type textarea "x"
type textarea "This is a new build"
type textarea "x"
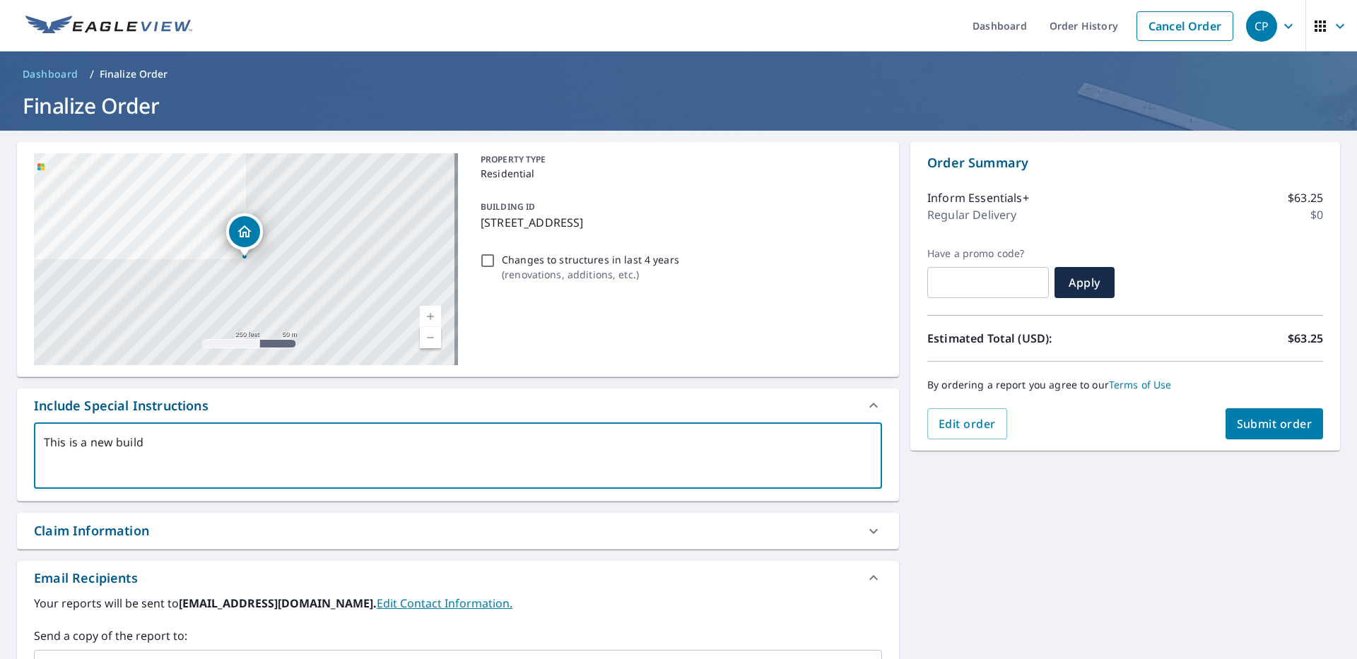
type textarea "This is a new build h"
type textarea "x"
type textarea "This is a new build ho"
type textarea "x"
type textarea "This is a new build hom"
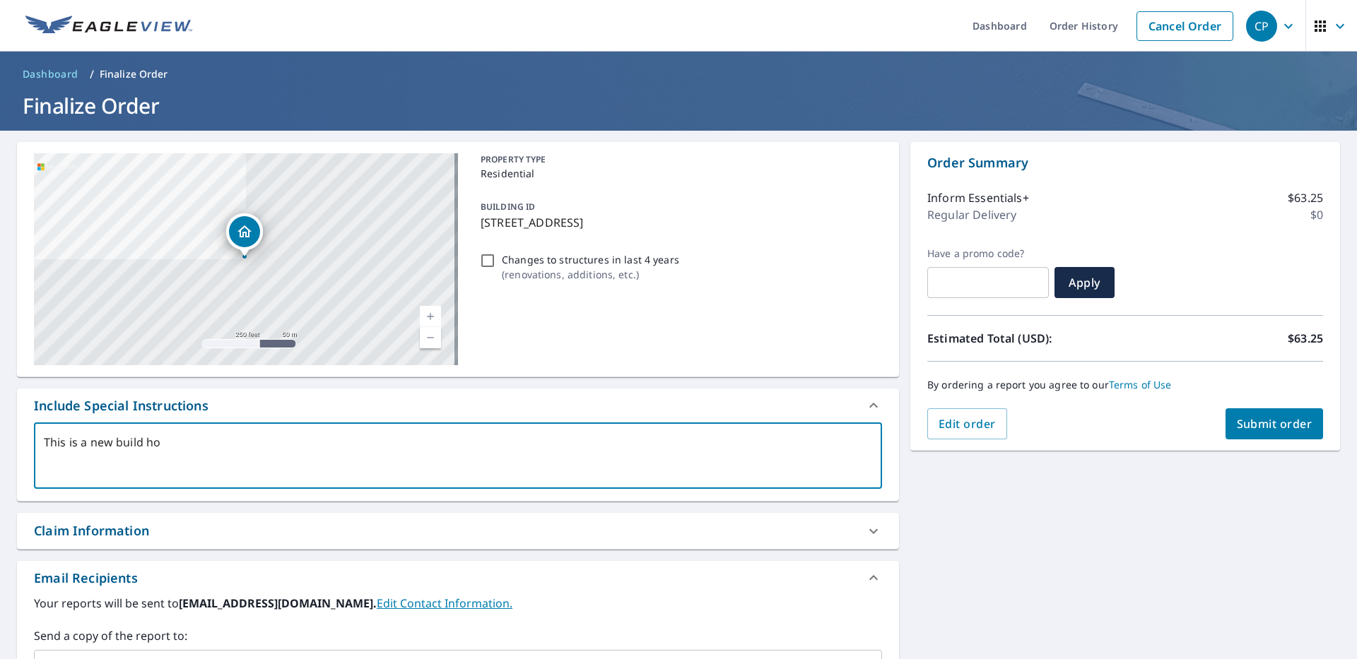
type textarea "x"
type textarea "This is a new build home"
type textarea "x"
type textarea "This is a new build home"
type textarea "x"
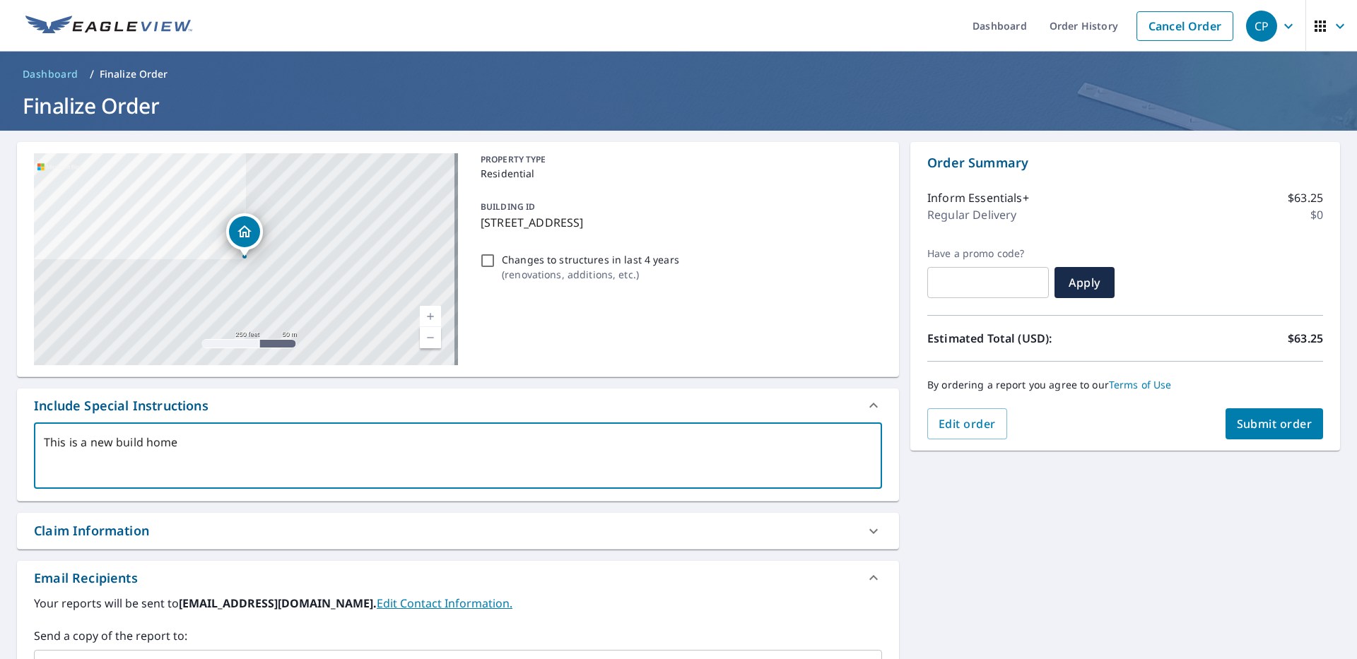
type textarea "This is a new build home"
type textarea "x"
type textarea "This is a new build home"
type textarea "x"
type textarea "This is a new build home."
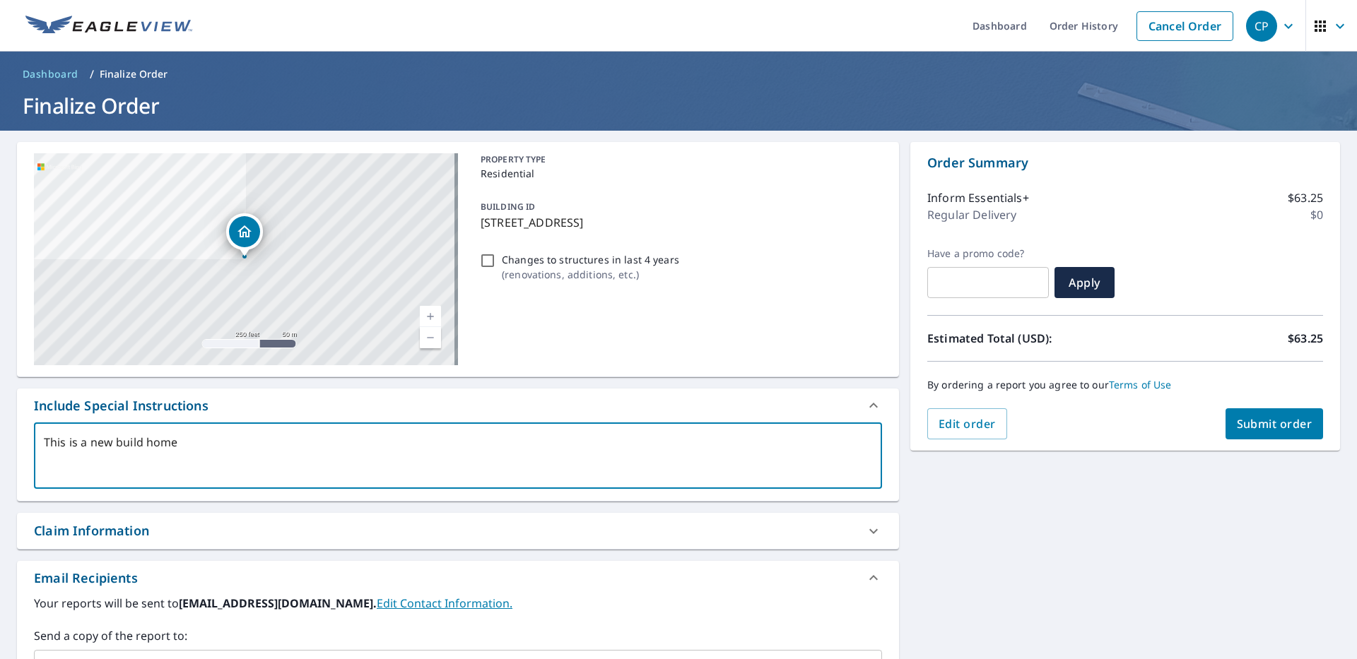
type textarea "x"
type textarea "This is a new build home."
type textarea "x"
type textarea "This is a new build home. T"
type textarea "x"
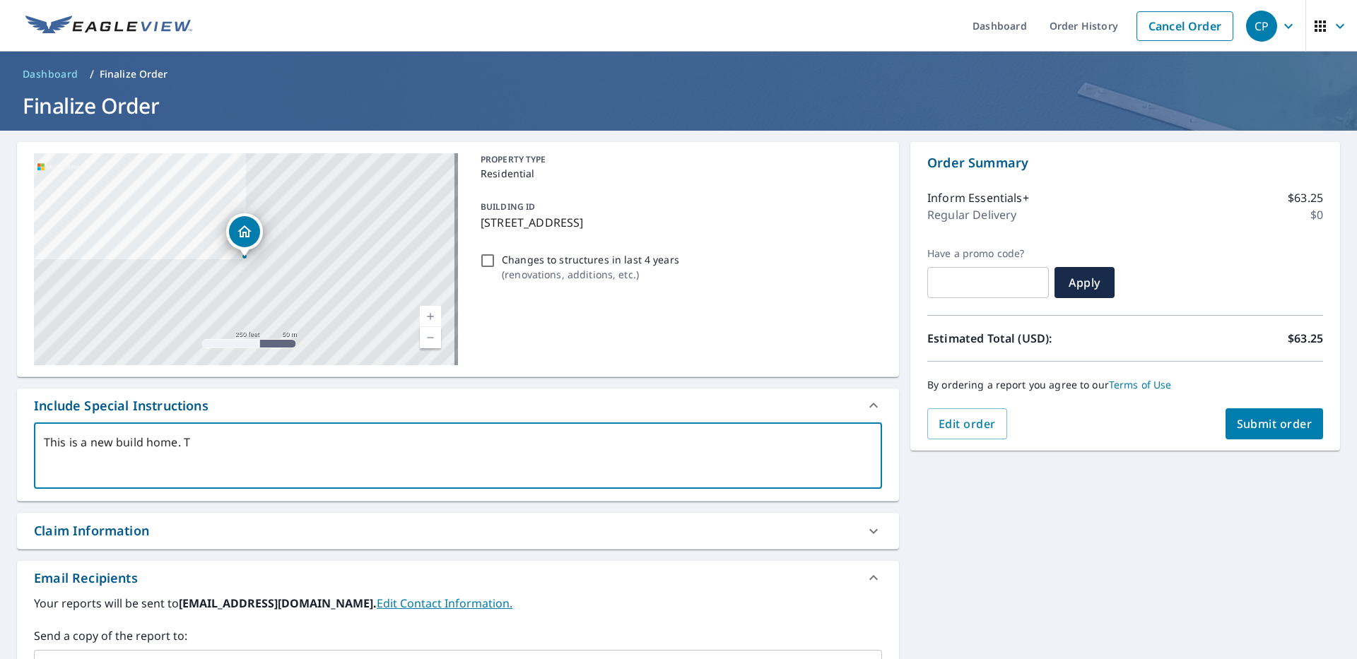
type textarea "This is a new build home. Th"
type textarea "x"
type textarea "This is a new build home. The"
type textarea "x"
type textarea "This is a new build home. The"
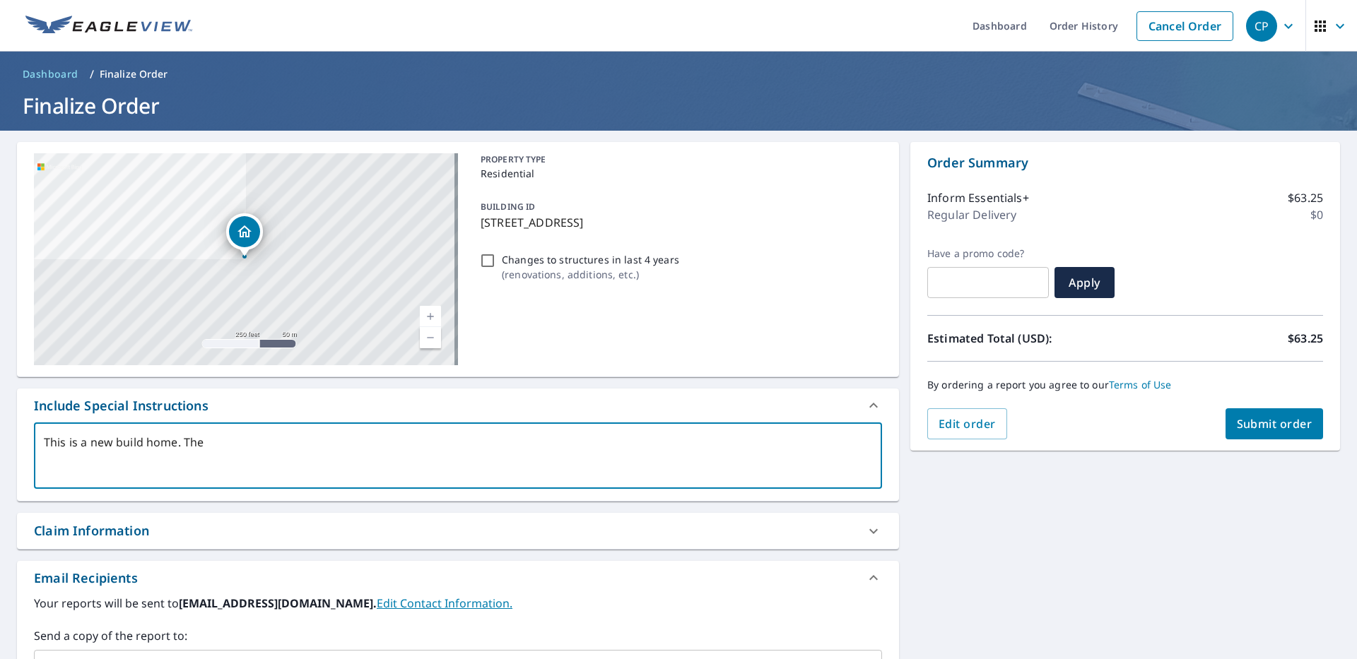
type textarea "x"
type textarea "This is a new build home. The p"
type textarea "x"
type textarea "This is a new build home. The pu"
type textarea "x"
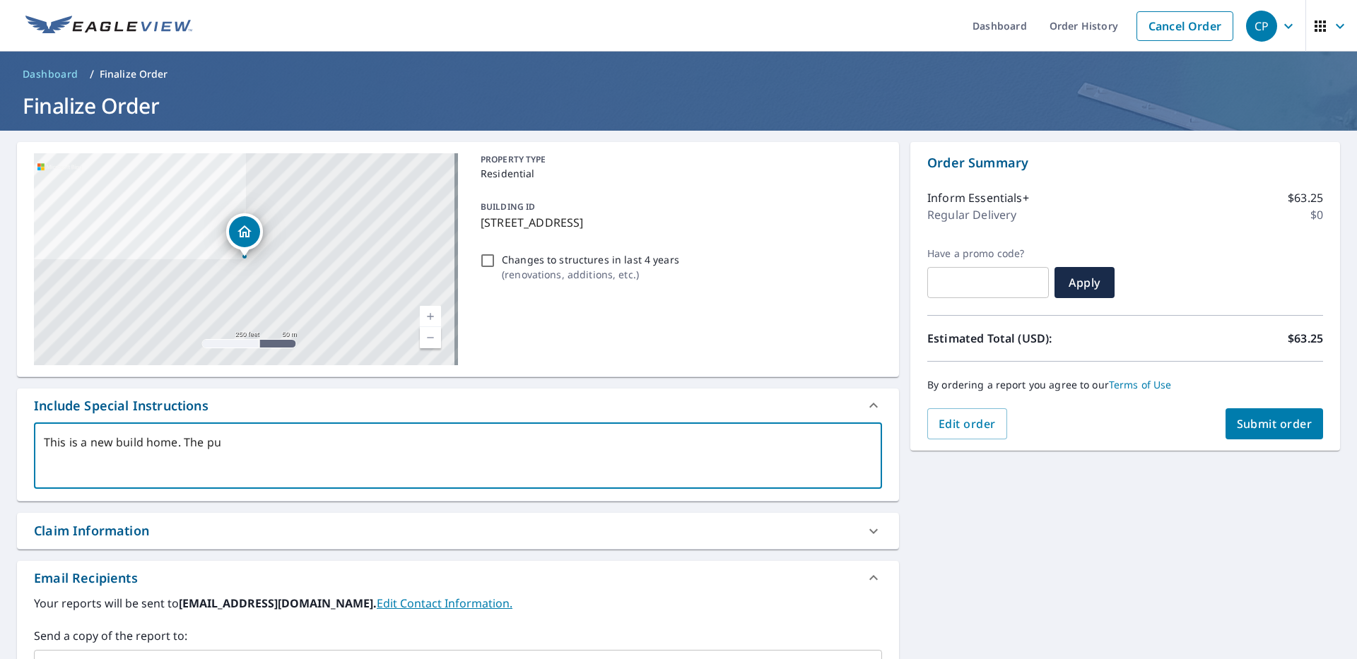
type textarea "This is a new build home. The pun"
type textarea "x"
type textarea "This is a new build home. The pu"
type textarea "x"
type textarea "This is a new build home. The p"
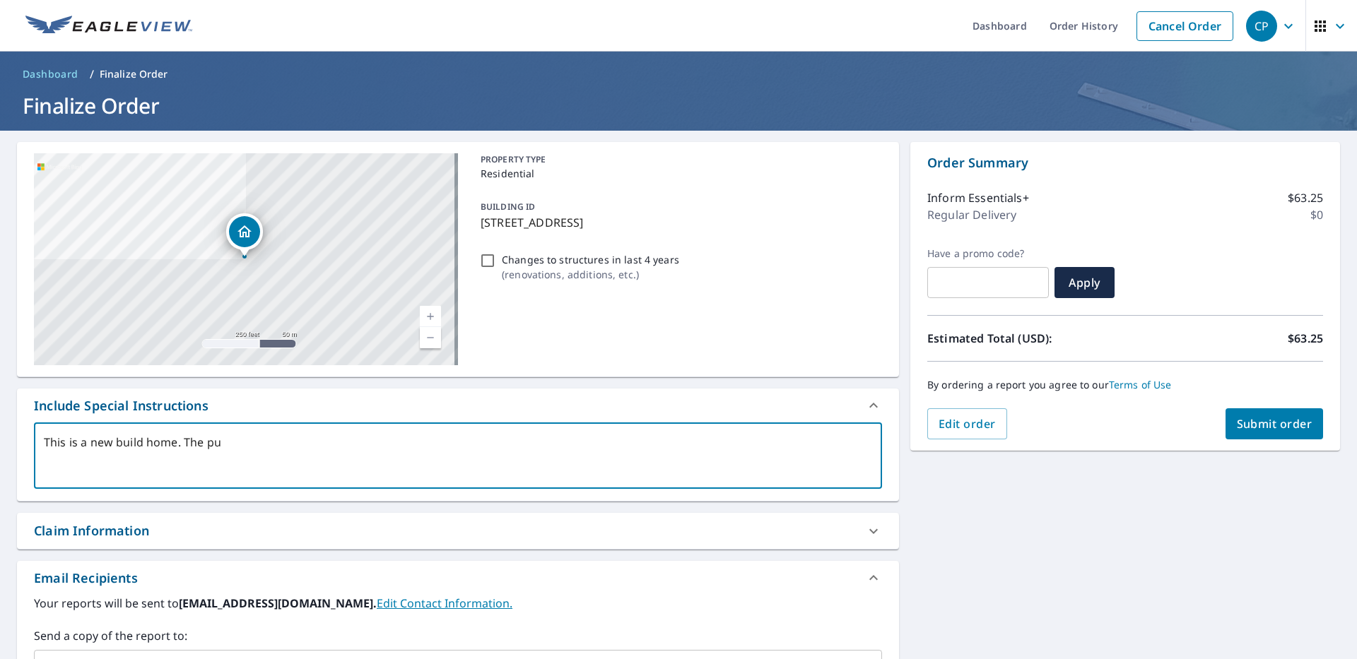
type textarea "x"
type textarea "This is a new build home. The pi"
type textarea "x"
type textarea "This is a new build home. The pin"
type textarea "x"
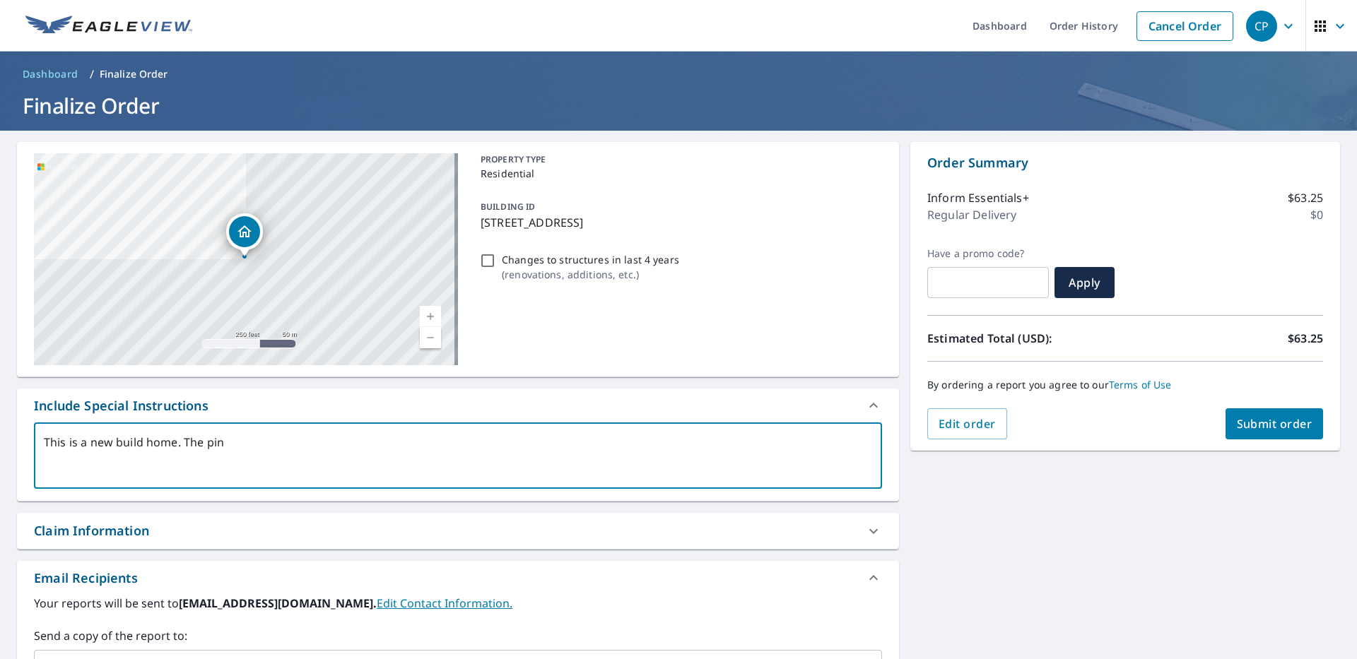
type textarea "This is a new build home. The pin"
type textarea "x"
type textarea "This is a new build home. The pin i"
type textarea "x"
type textarea "This is a new build home. The pin is"
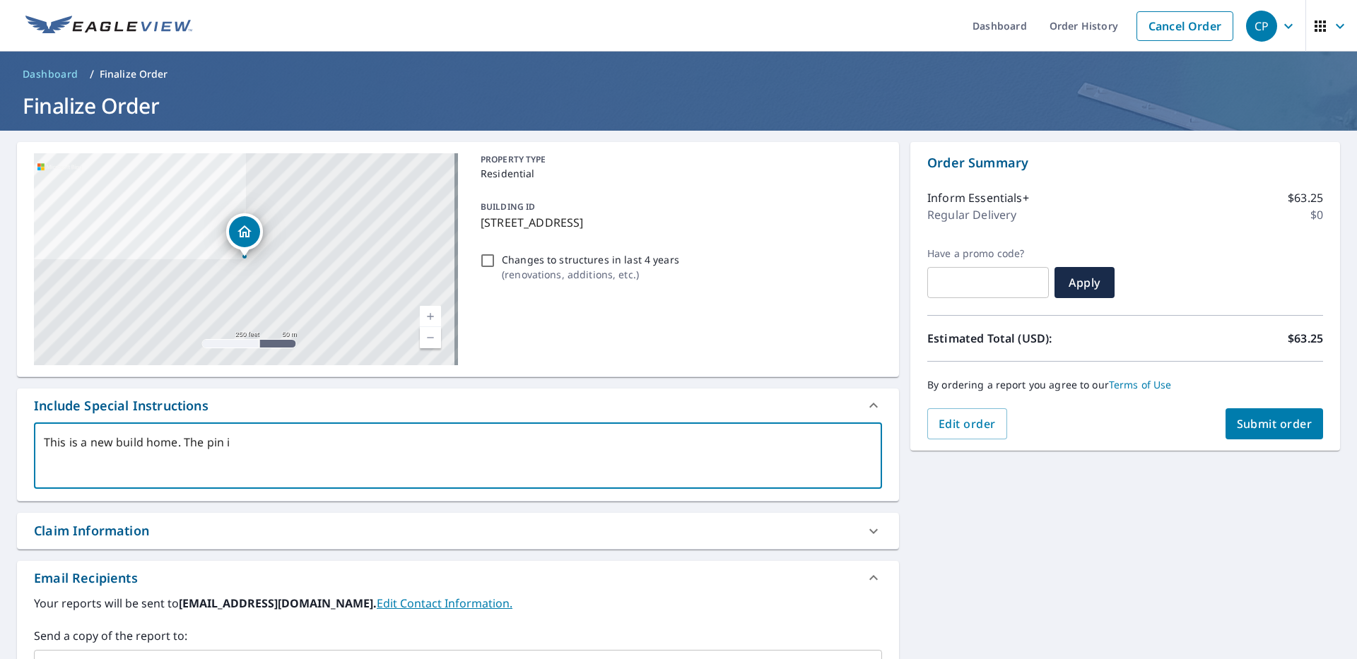
type textarea "x"
type textarea "This is a new build home. The pin is"
type textarea "x"
type textarea "This is a new build home. The pin is i"
type textarea "x"
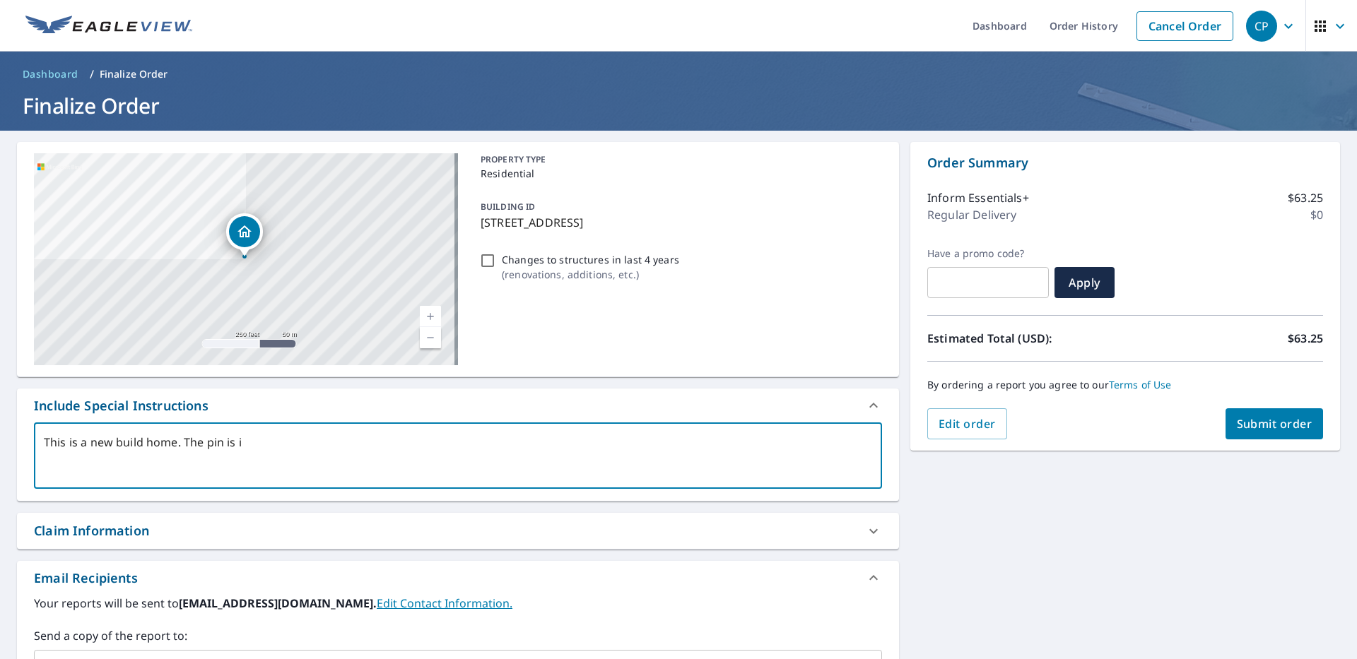
type textarea "This is a new build home. The pin is in"
type textarea "x"
type textarea "This is a new build home. The pin is in"
type textarea "x"
type textarea "This is a new build home. The pin is in t"
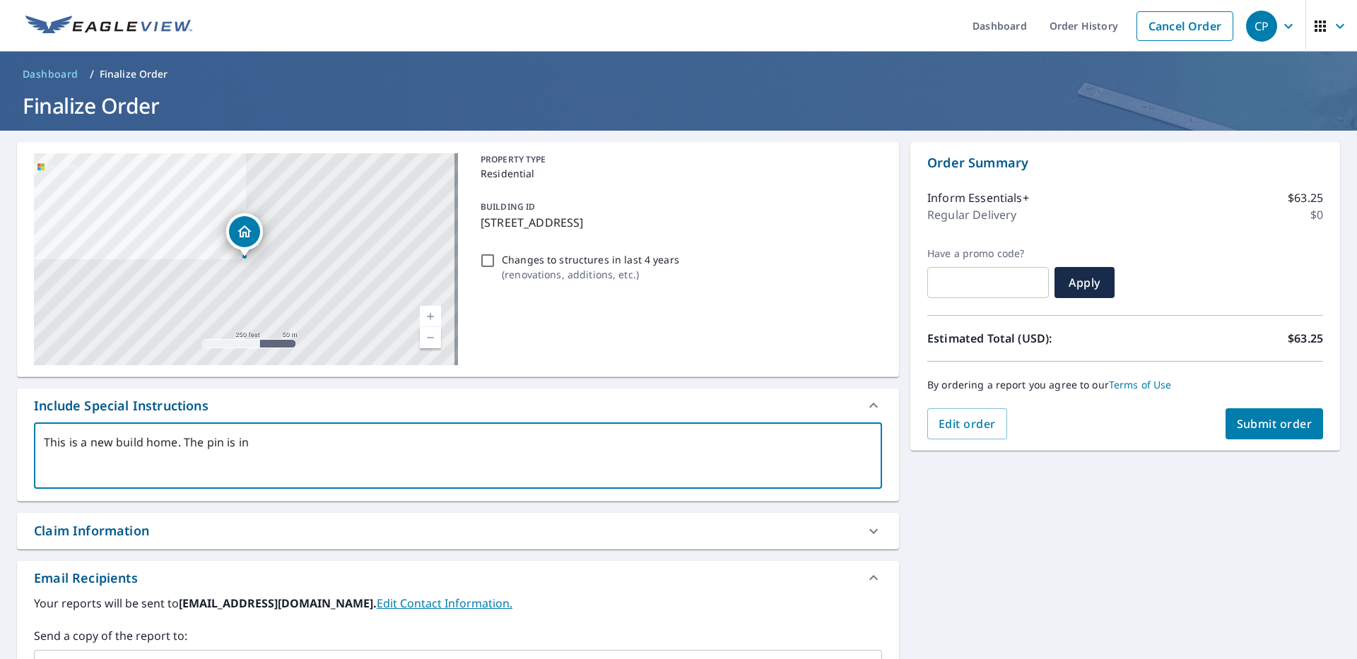
type textarea "x"
type textarea "This is a new build home. The pin is in th"
type textarea "x"
type textarea "This is a new build home. The pin is in the"
type textarea "x"
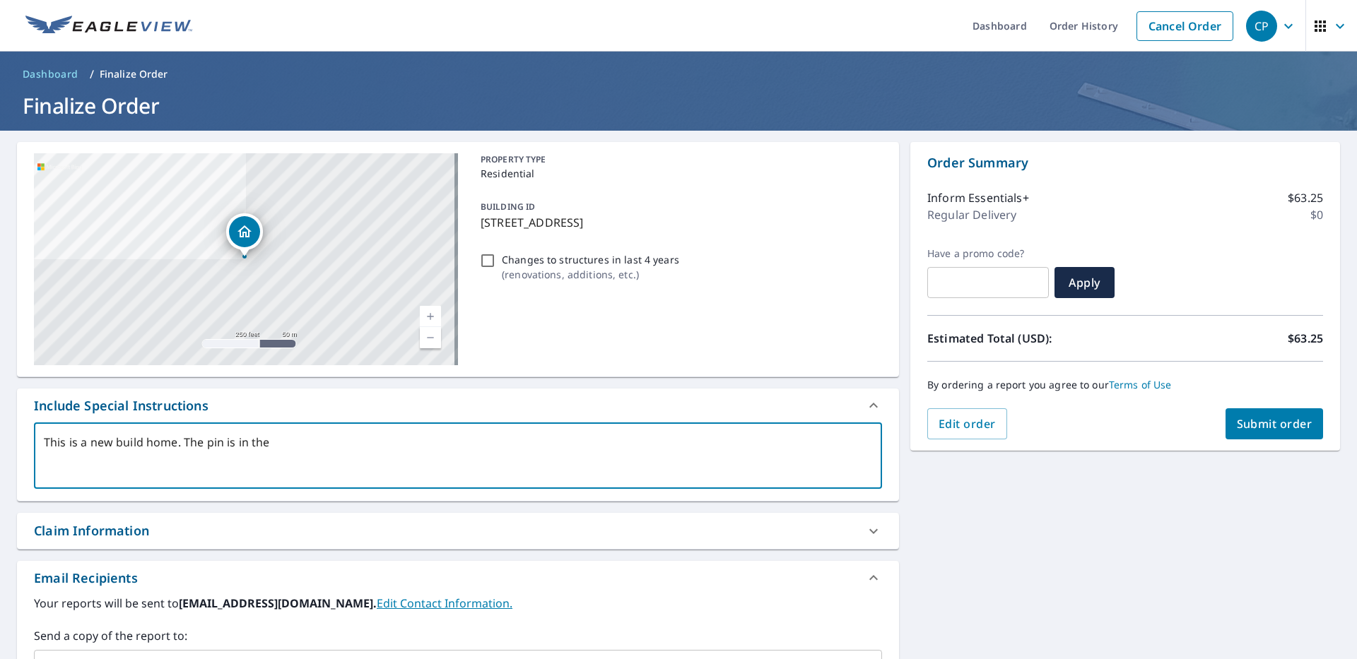
type textarea "This is a new build home. The pin is in the"
type textarea "x"
type textarea "This is a new build home. The pin is in the c"
type textarea "x"
type textarea "This is a new build home. The pin is in the co"
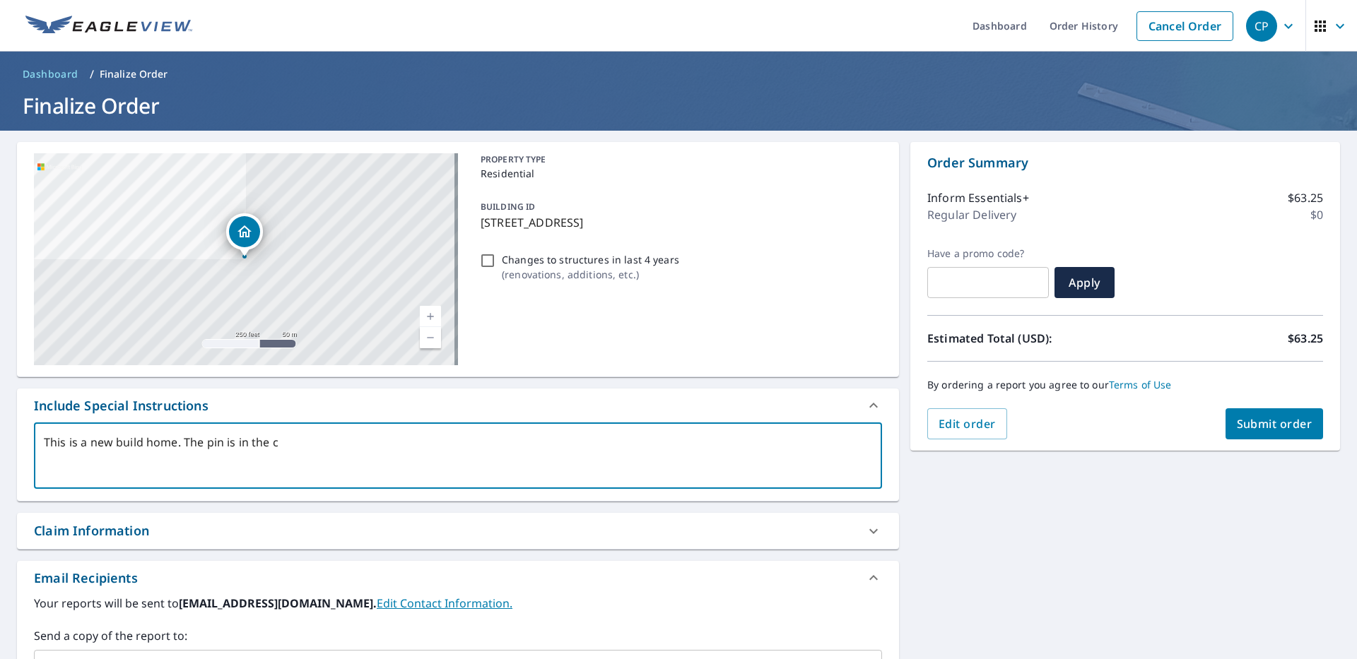
type textarea "x"
type textarea "This is a new build home. The pin is in the cor"
type textarea "x"
type textarea "This is a new build home. The pin is in the corr"
type textarea "x"
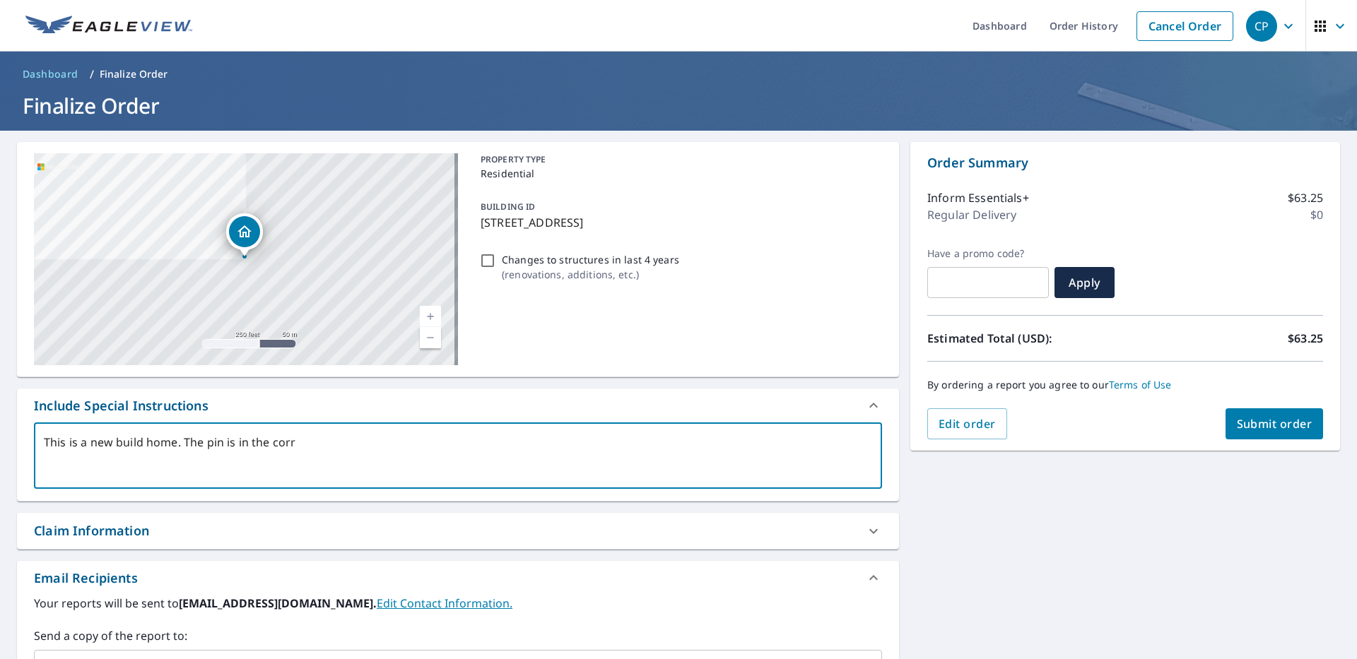
type textarea "This is a new build home. The pin is in the corre"
type textarea "x"
type textarea "This is a new build home. The pin is in the correc"
type textarea "x"
type textarea "This is a new build home. The pin is in the correct"
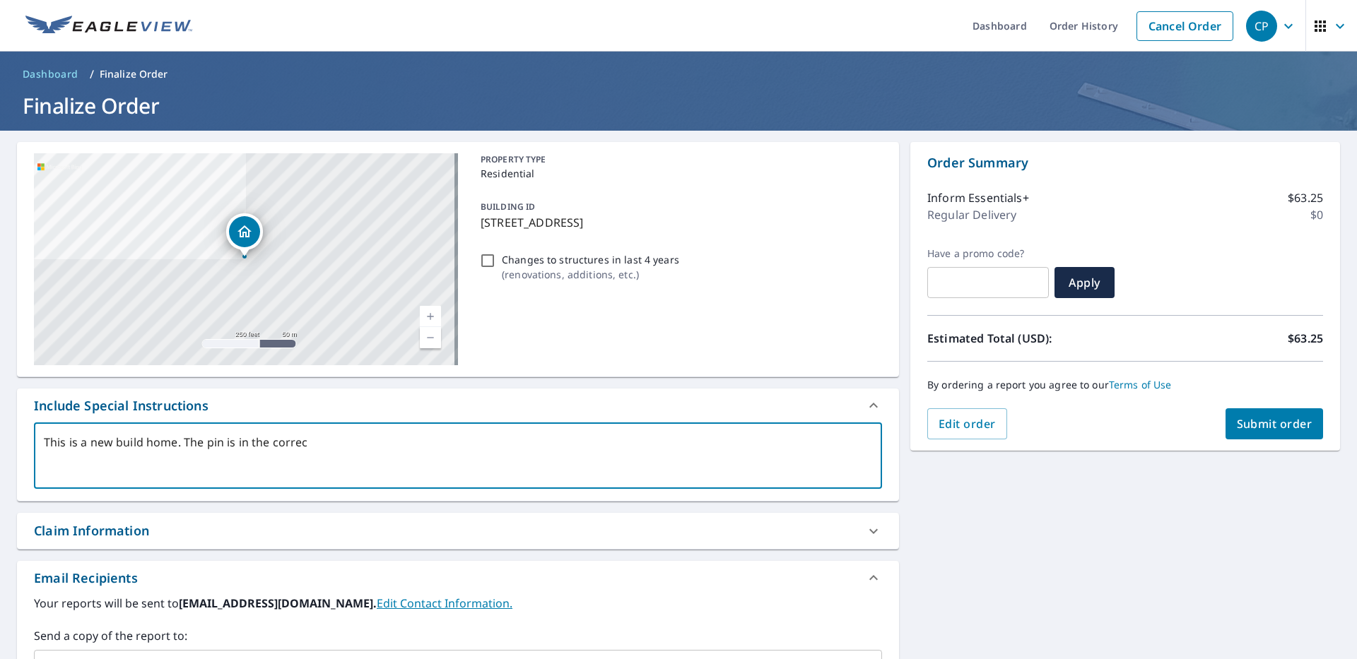
type textarea "x"
type textarea "This is a new build home. The pin is in the correct"
type textarea "x"
type textarea "This is a new build home. The pin is in the correct p"
type textarea "x"
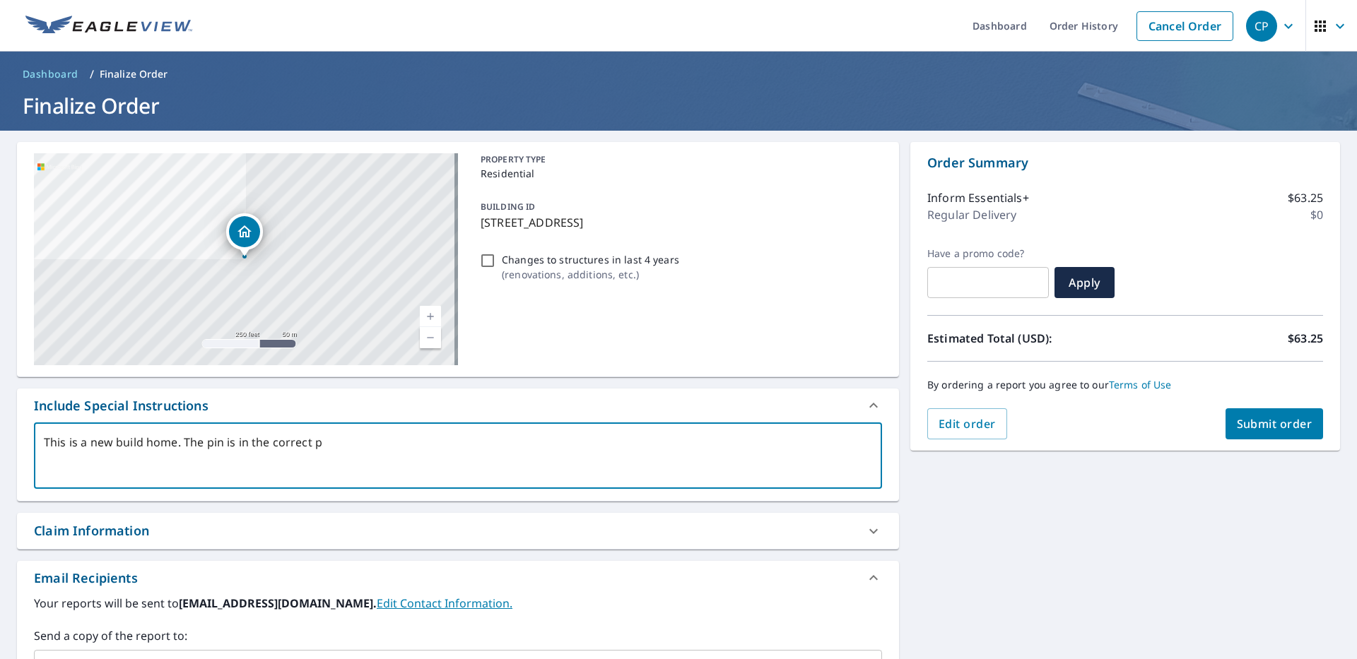
type textarea "This is a new build home. The pin is in the correct pl"
type textarea "x"
type textarea "This is a new build home. The pin is in the correct pla"
type textarea "x"
type textarea "This is a new build home. The pin is in the correct plac"
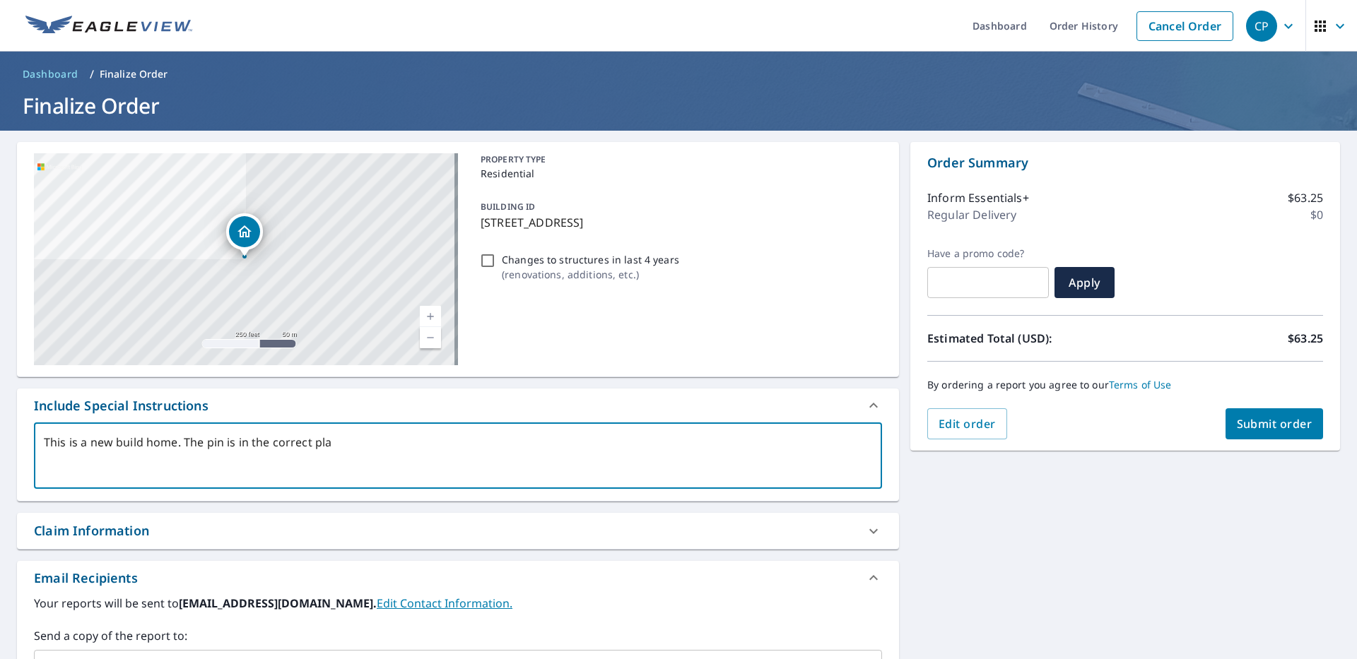
type textarea "x"
type textarea "This is a new build home. The pin is in the correct place"
type textarea "x"
paste textarea "[STREET_ADDRESS][US_STATE]"
click at [44, 459] on textarea "This is a new build home. The pin is in the correct place but the address displ…" at bounding box center [458, 456] width 828 height 40
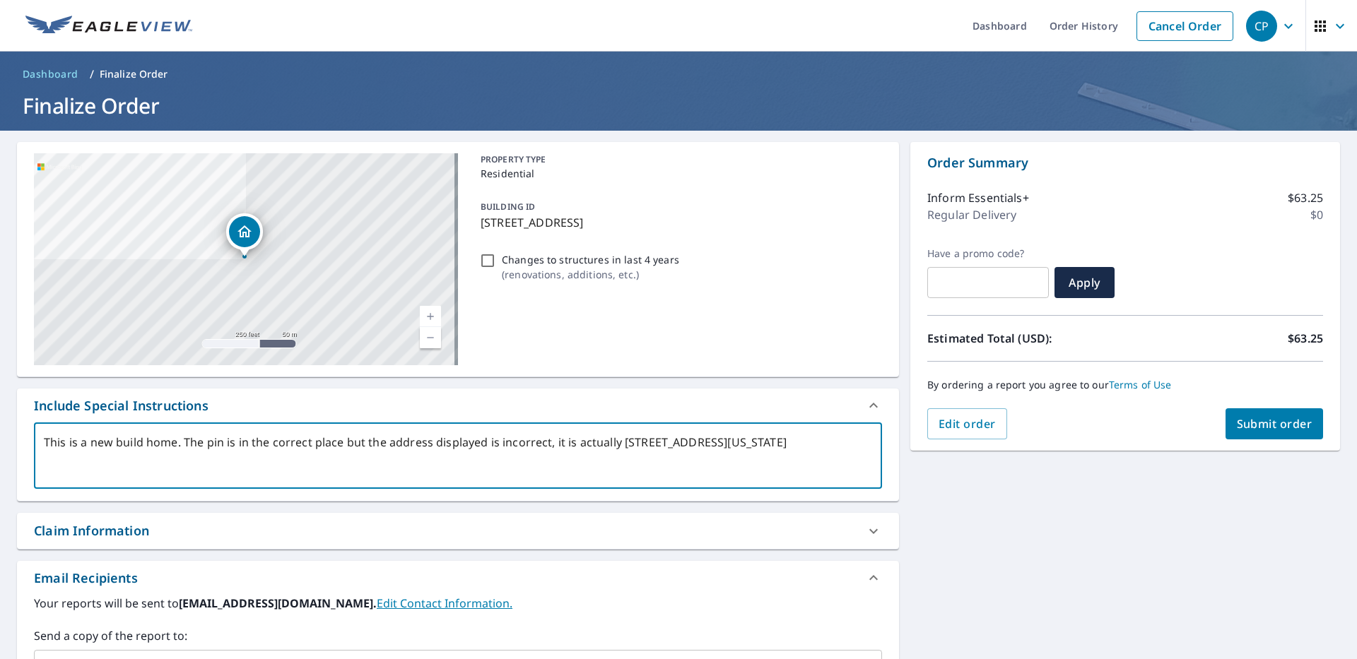
drag, startPoint x: 824, startPoint y: 440, endPoint x: 754, endPoint y: 447, distance: 70.4
click at [754, 447] on textarea "This is a new build home. The pin is in the correct place but the address displ…" at bounding box center [458, 456] width 828 height 40
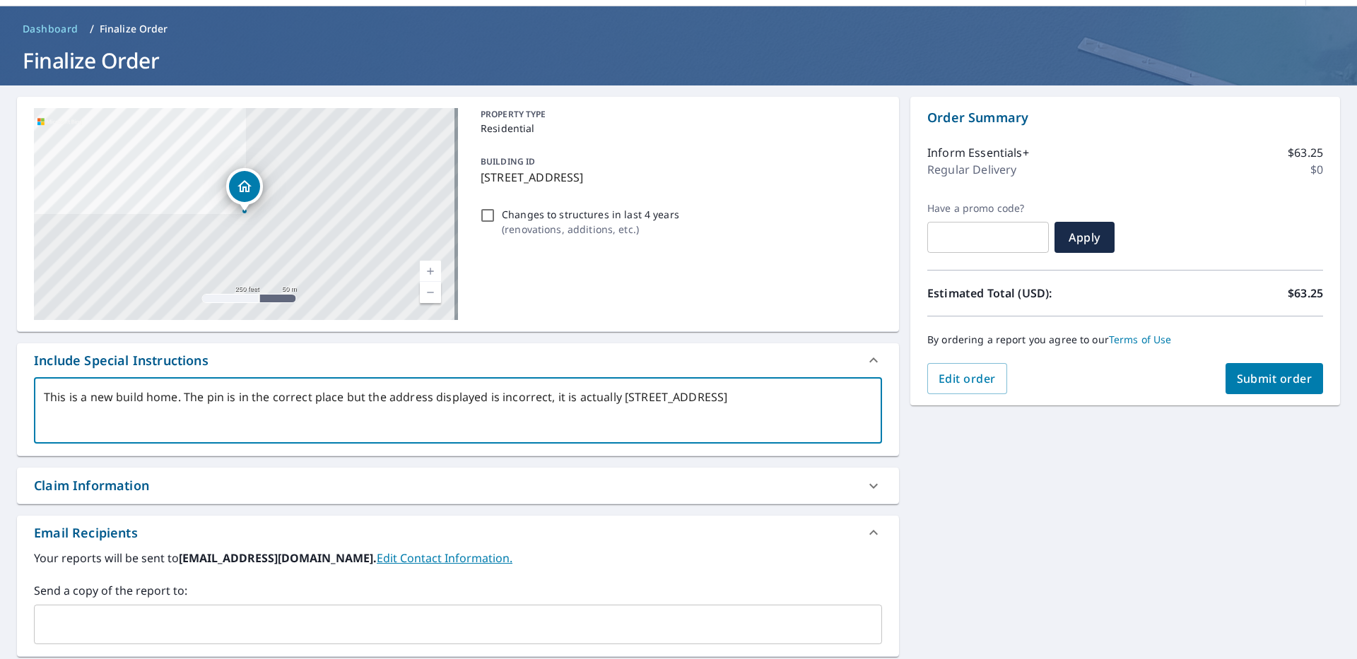
scroll to position [199, 0]
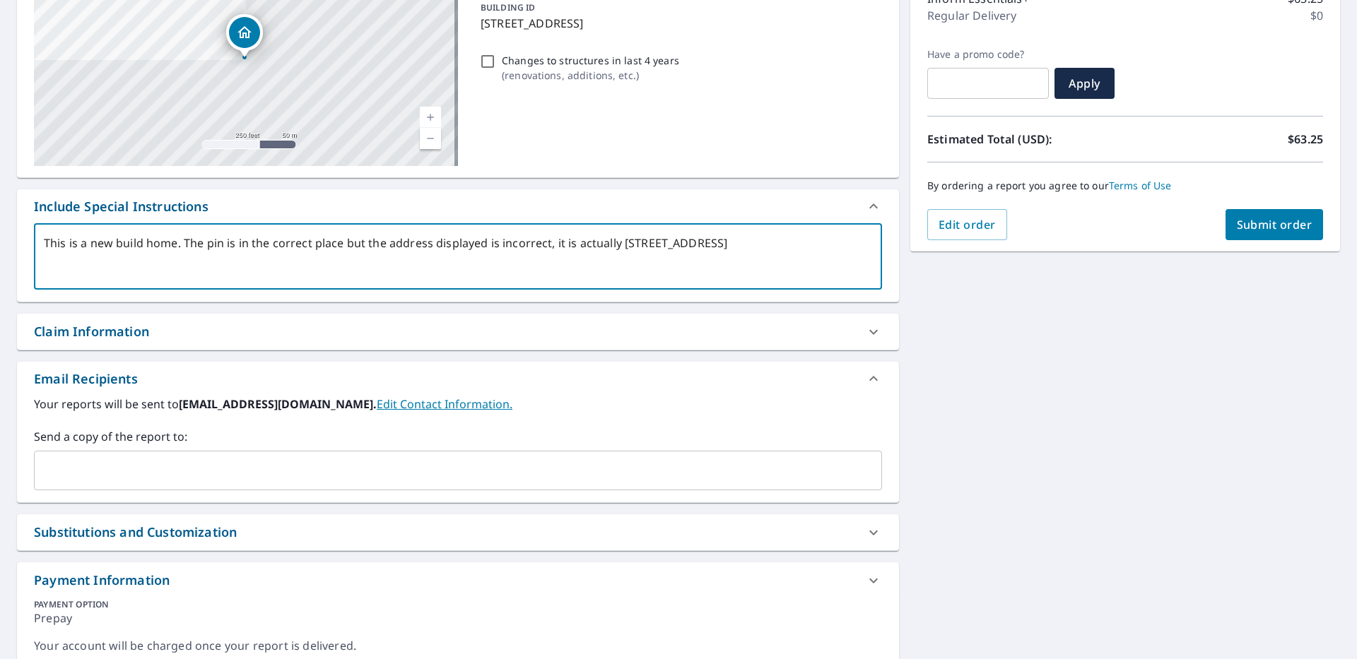
click at [257, 471] on input "text" at bounding box center [447, 470] width 814 height 27
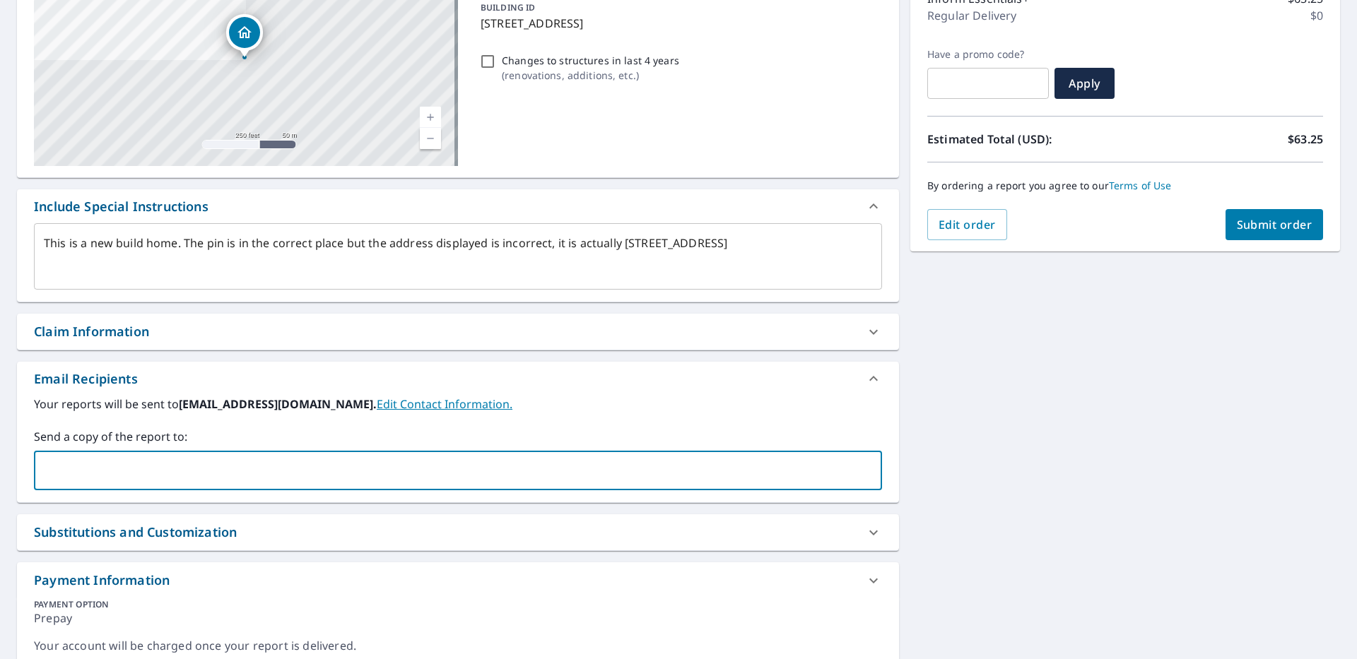
click at [957, 394] on div "[STREET_ADDRESS][PERSON_NAME] A standard road map Aerial A detailed look from a…" at bounding box center [678, 304] width 1357 height 746
